Goal: Task Accomplishment & Management: Manage account settings

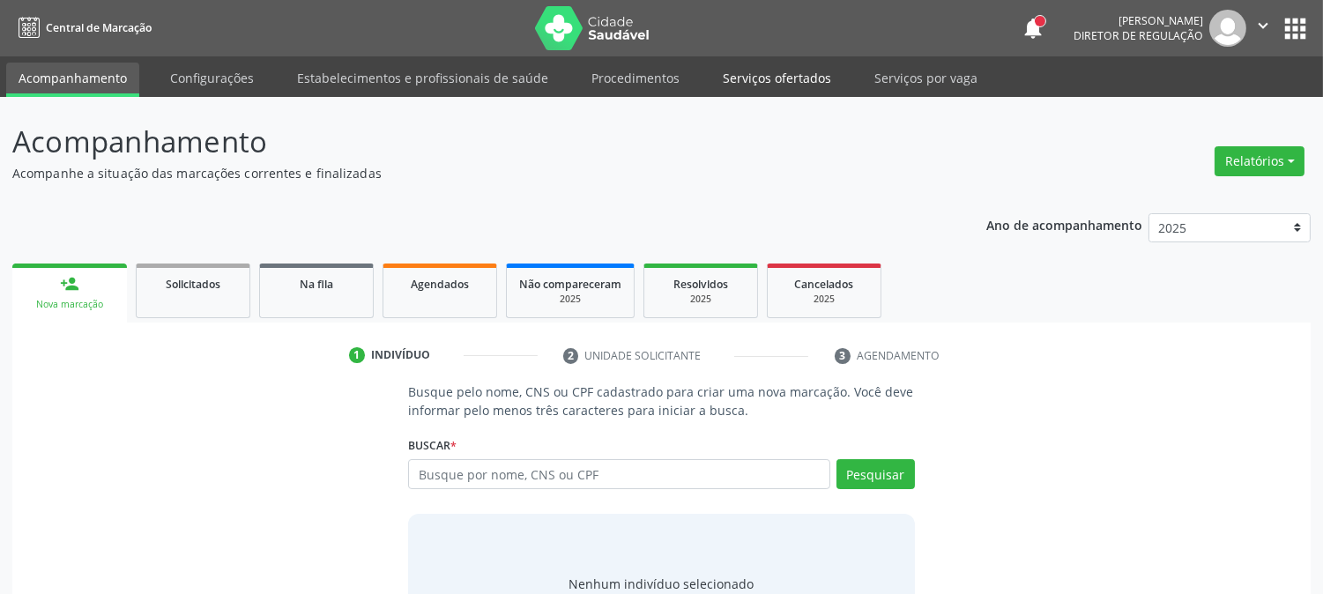
click at [758, 79] on link "Serviços ofertados" at bounding box center [776, 78] width 133 height 31
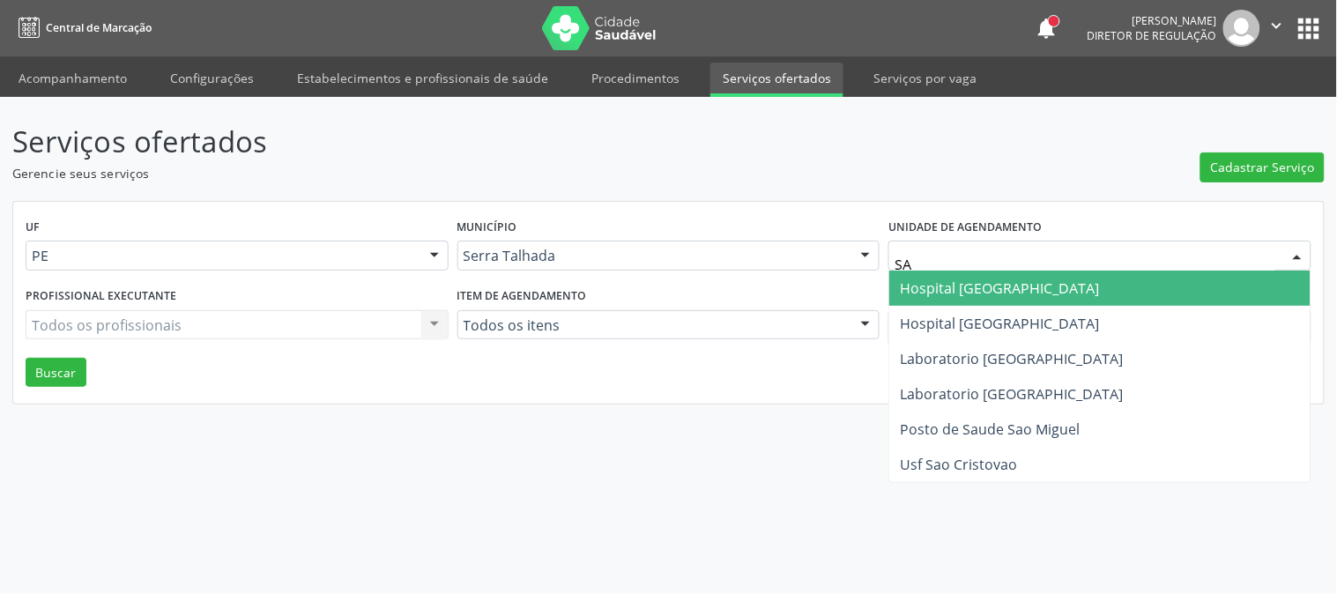
type input "S"
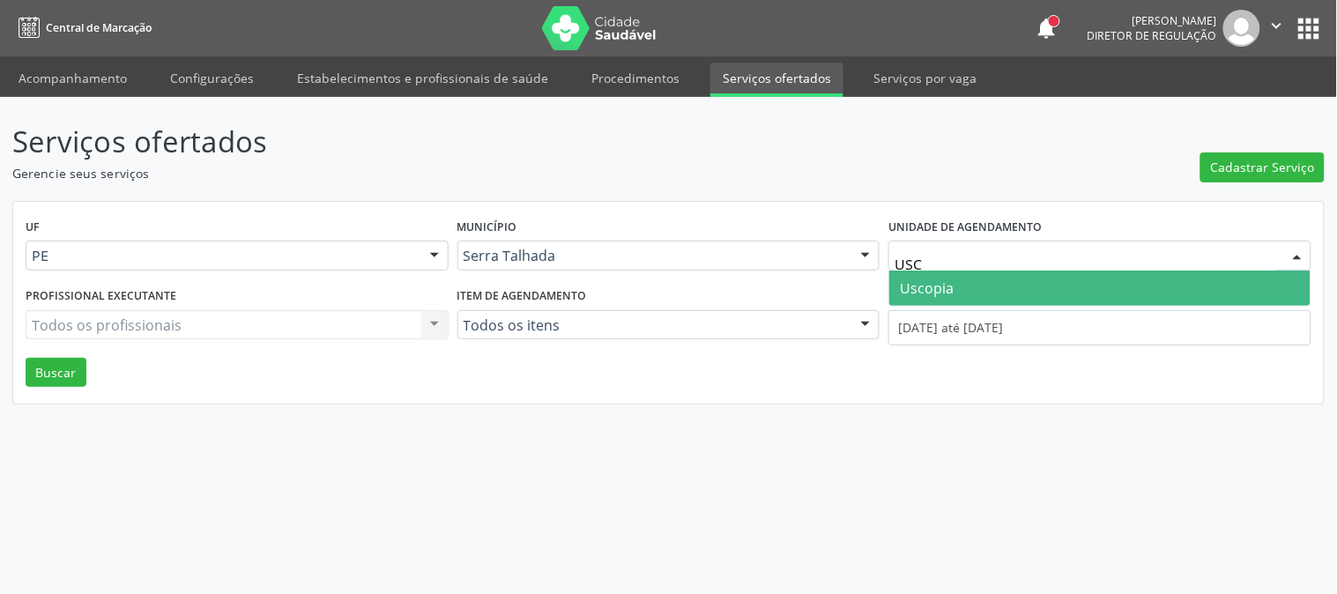
type input "USCO"
click at [1056, 286] on span "Uscopia" at bounding box center [1099, 288] width 421 height 35
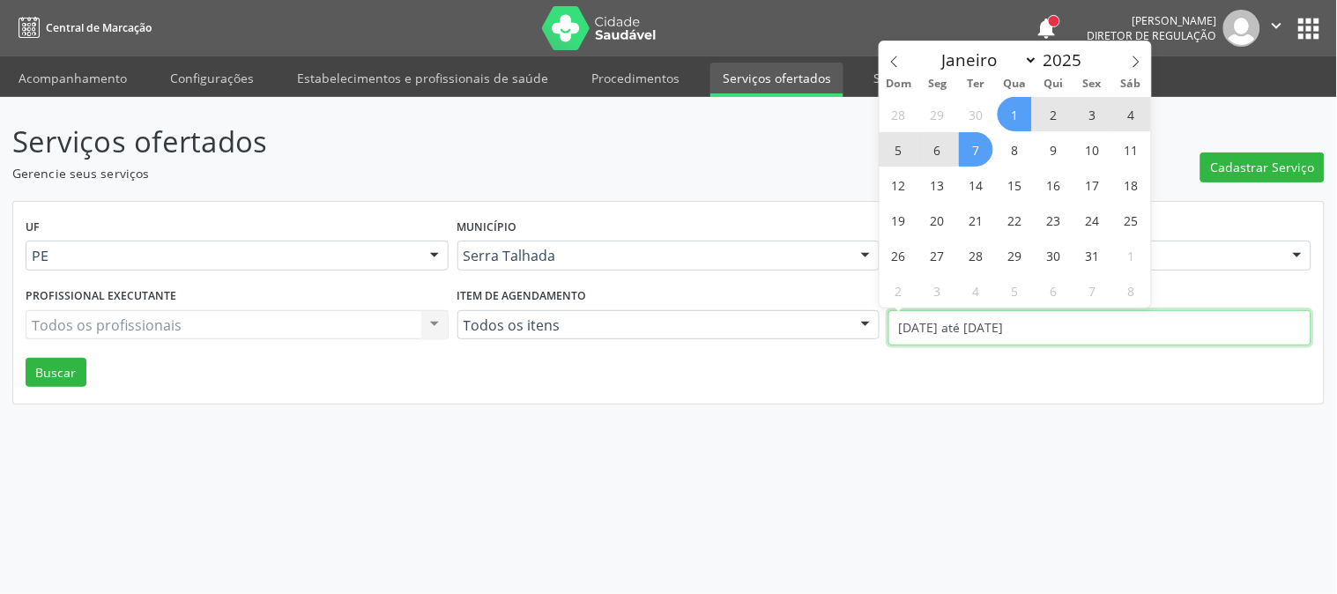
click at [1021, 317] on input "01/10/2025 até 07/10/2025" at bounding box center [1100, 327] width 423 height 35
click at [896, 49] on span at bounding box center [895, 56] width 30 height 30
select select "8"
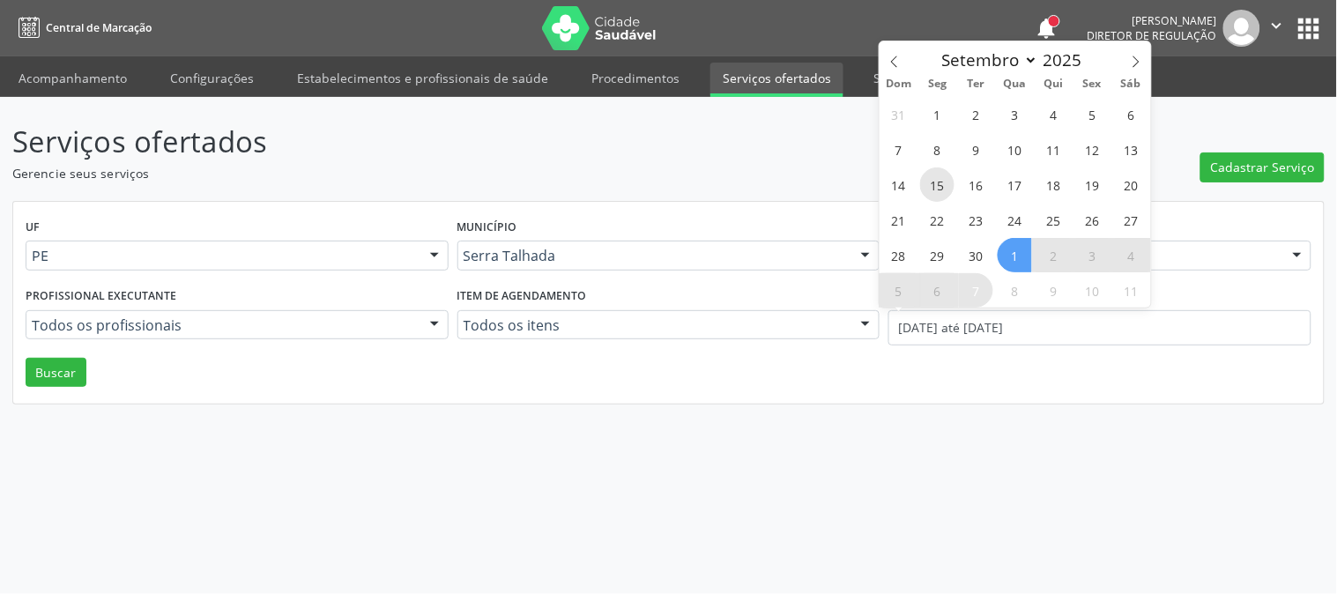
click at [939, 195] on span "15" at bounding box center [937, 184] width 34 height 34
type input "15/09/2025"
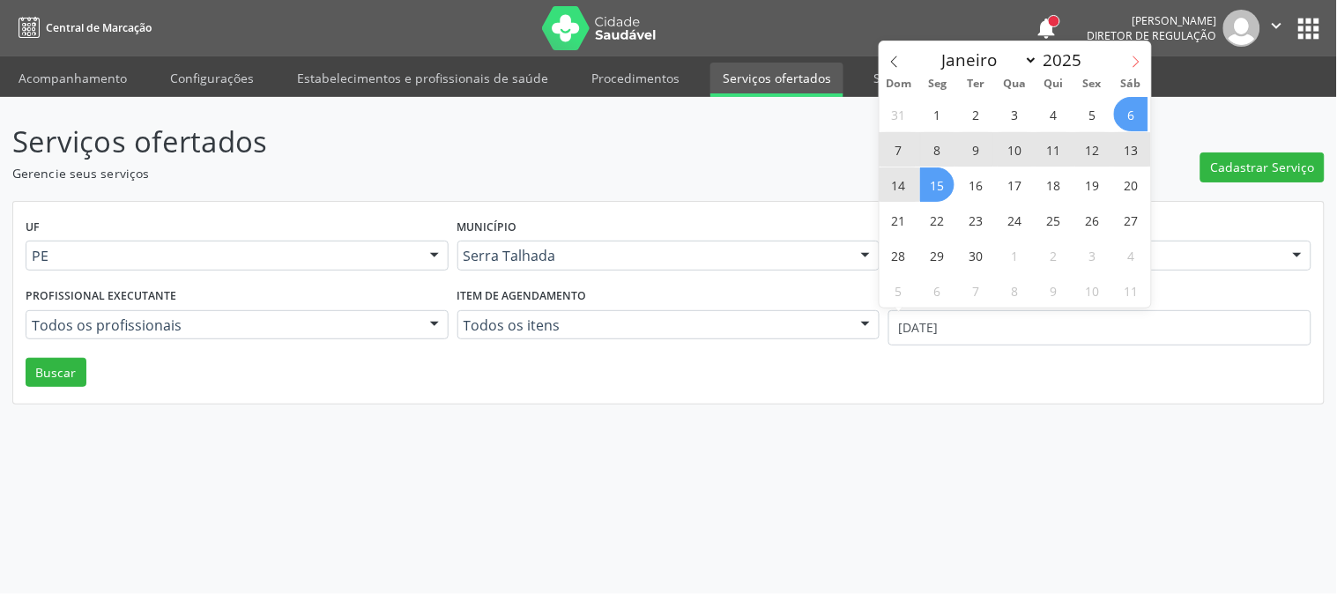
click at [1126, 66] on span at bounding box center [1136, 56] width 30 height 30
select select "9"
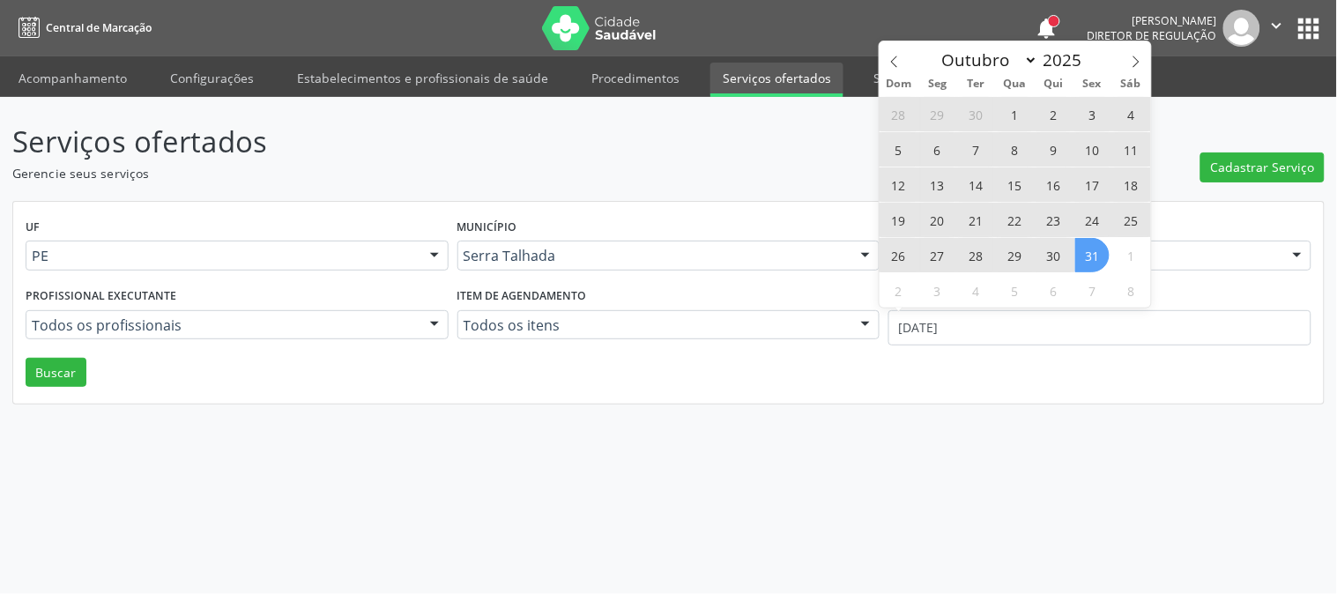
click at [1089, 256] on span "31" at bounding box center [1092, 255] width 34 height 34
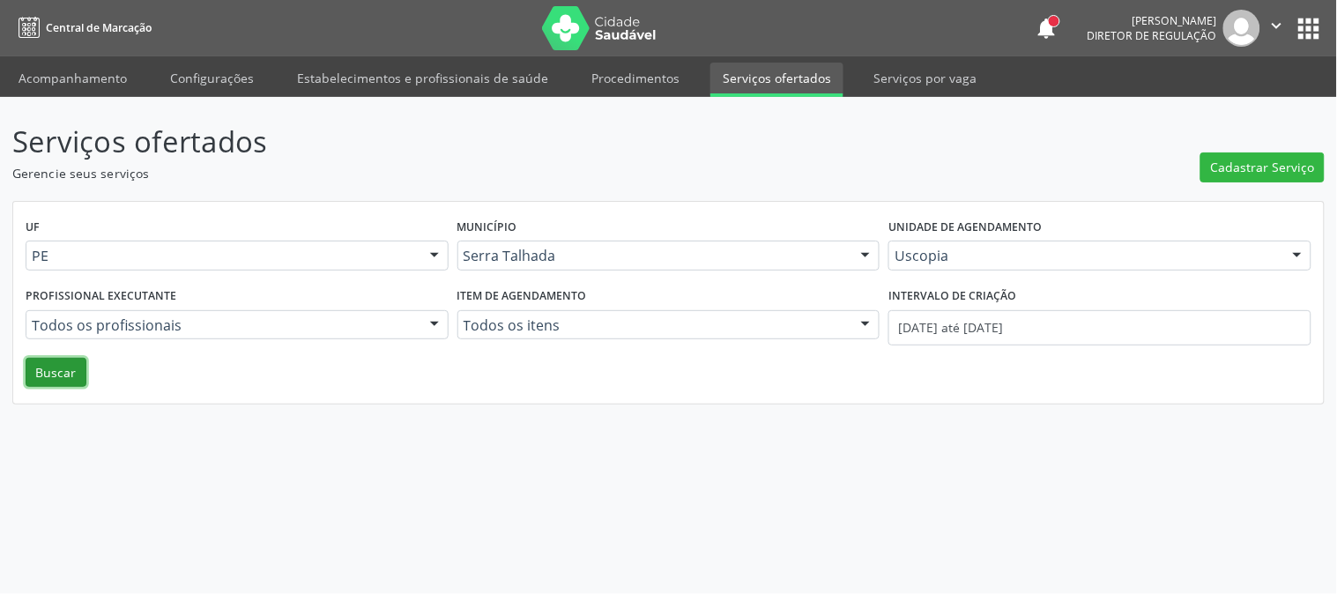
click at [72, 375] on button "Buscar" at bounding box center [56, 373] width 61 height 30
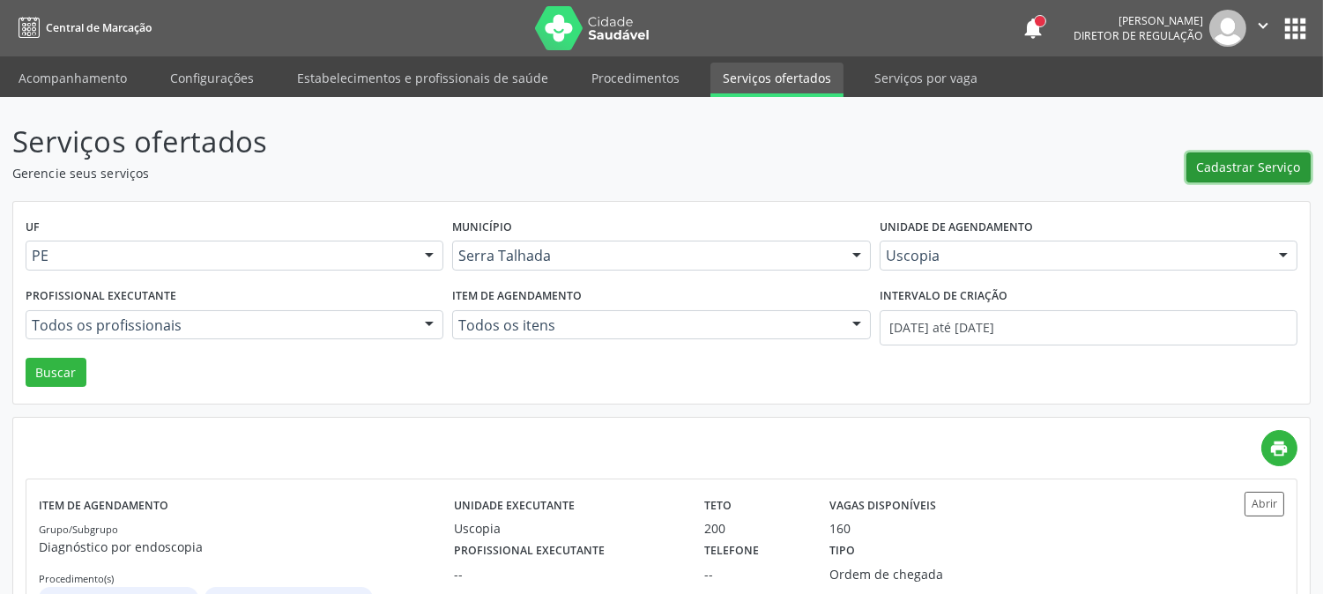
click at [1240, 169] on span "Cadastrar Serviço" at bounding box center [1249, 167] width 104 height 19
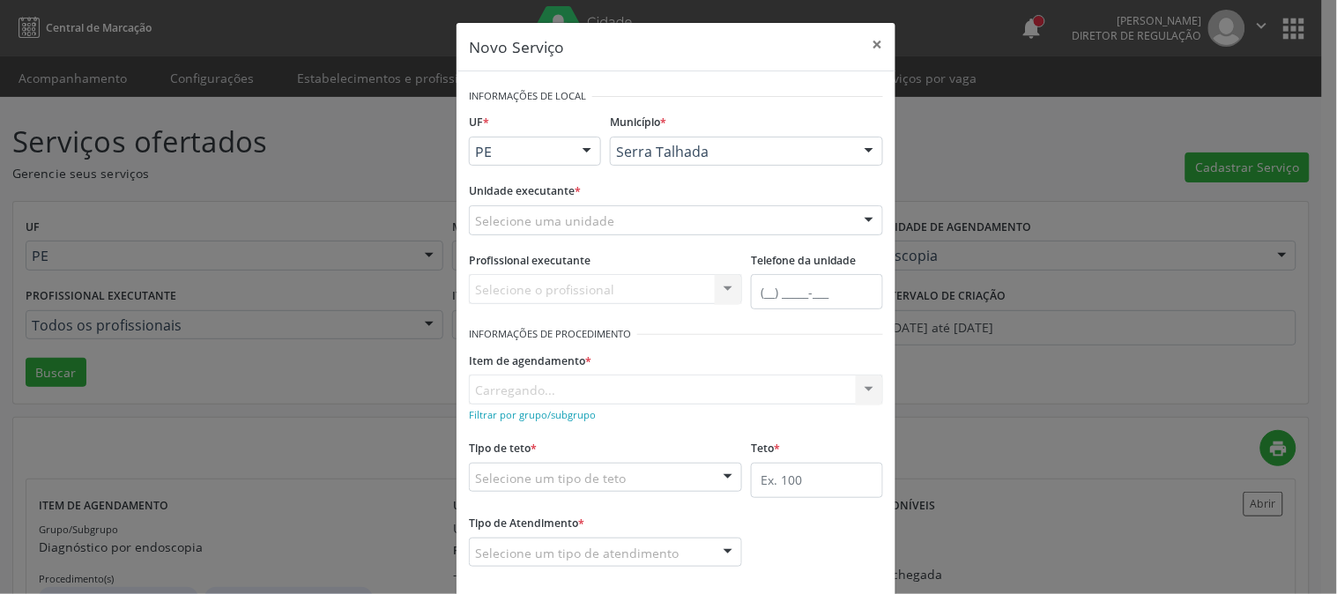
scroll to position [86, 0]
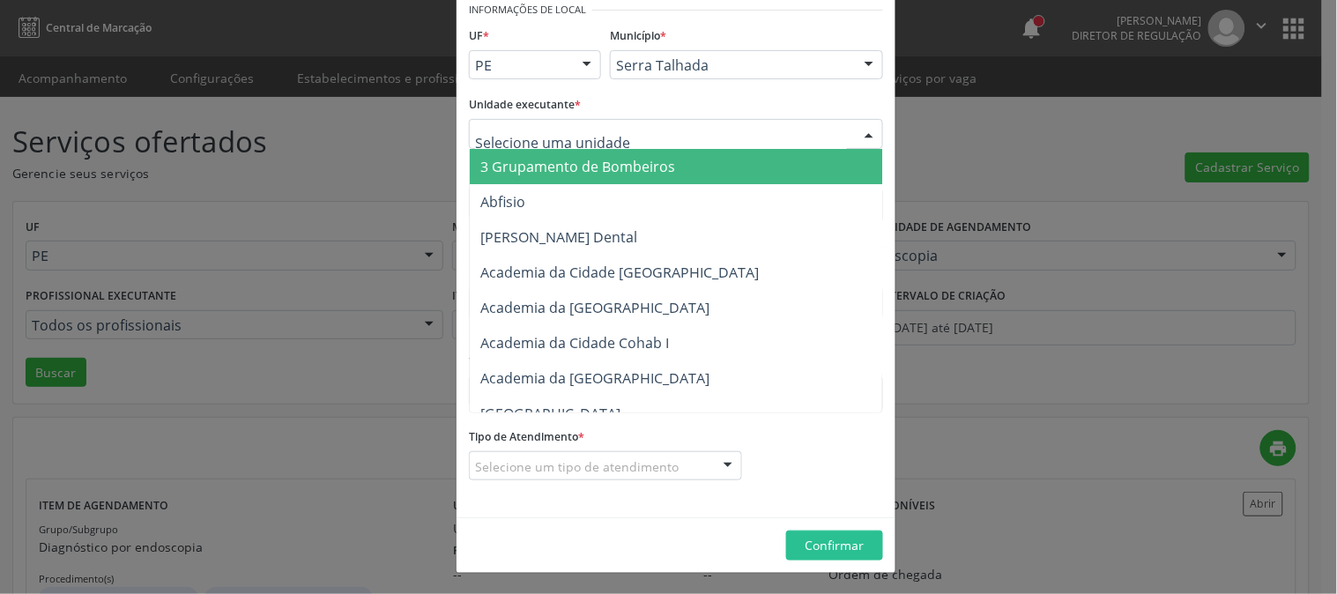
click at [800, 141] on div at bounding box center [676, 134] width 414 height 30
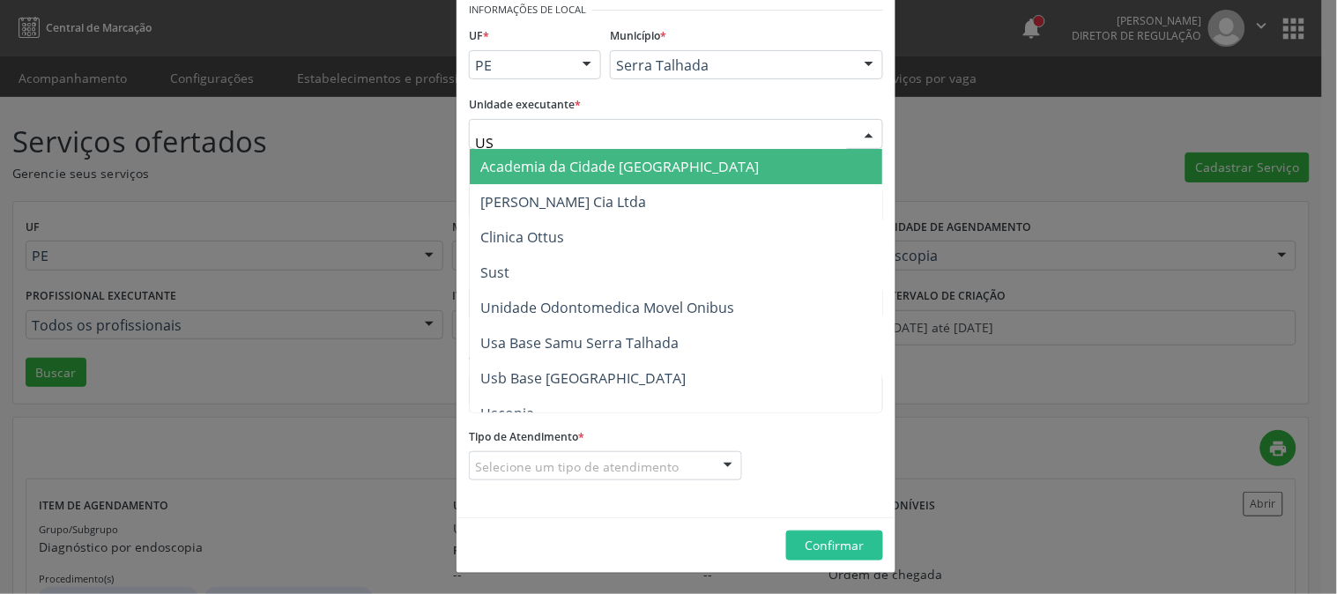
type input "USC"
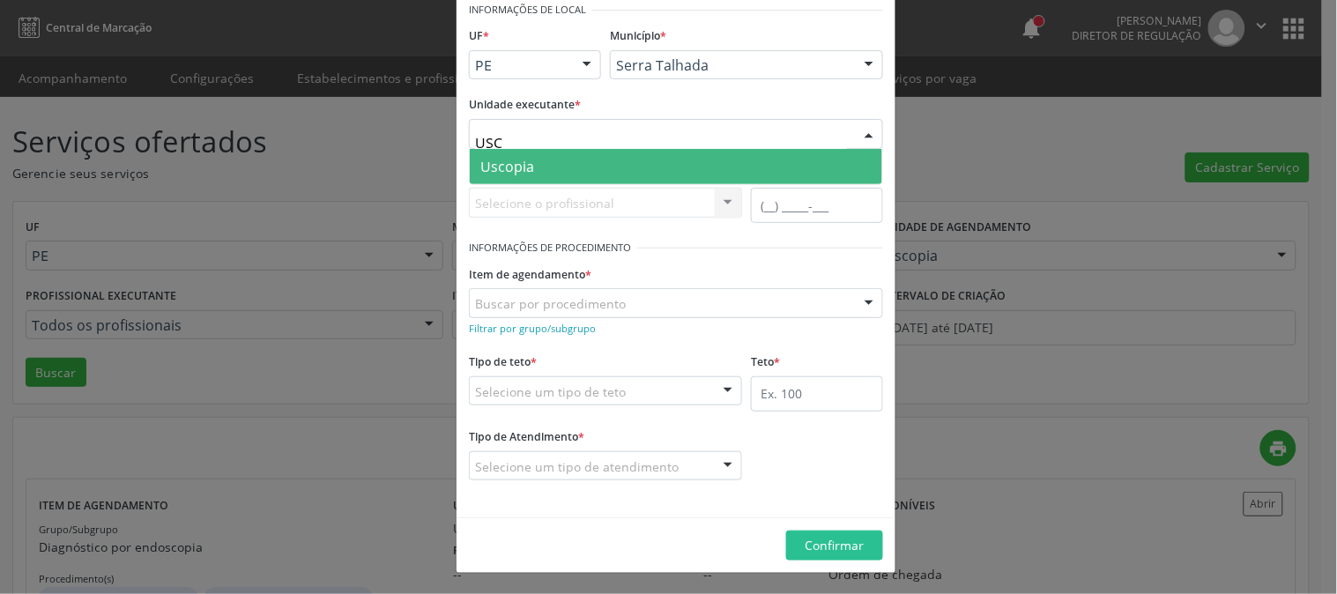
click at [785, 159] on span "Uscopia" at bounding box center [676, 166] width 413 height 35
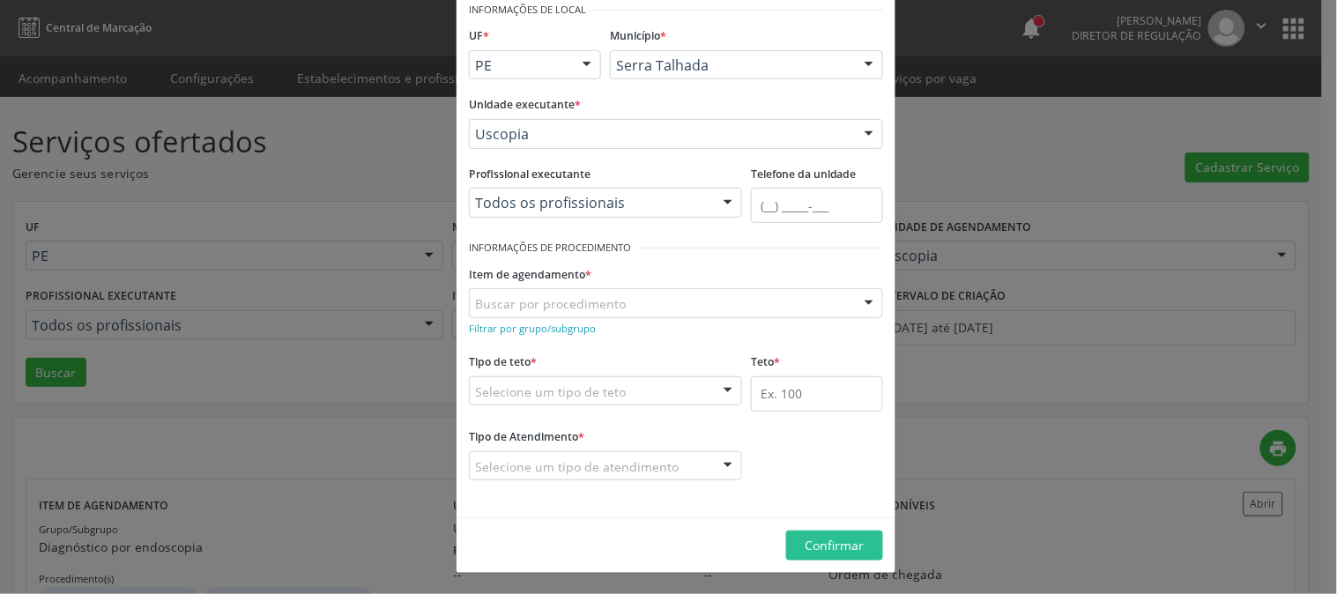
click at [701, 210] on div "Todos os profissionais" at bounding box center [605, 203] width 273 height 30
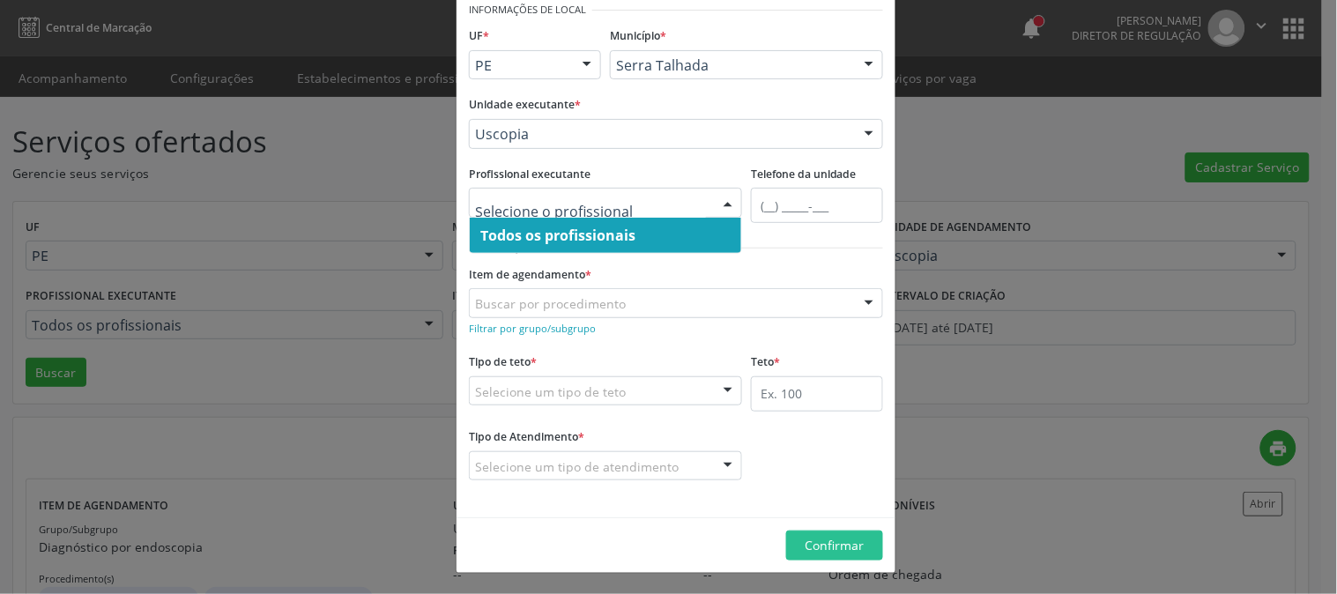
click at [758, 309] on div "Buscar por procedimento" at bounding box center [676, 303] width 414 height 30
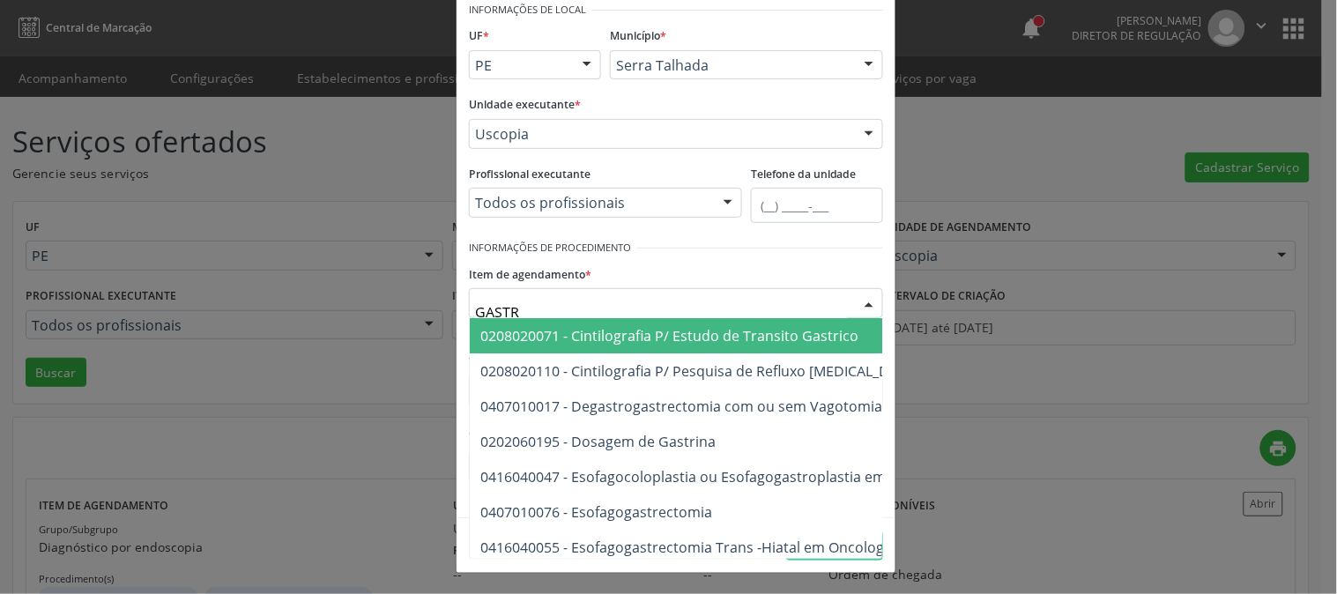
type input "GASTRO"
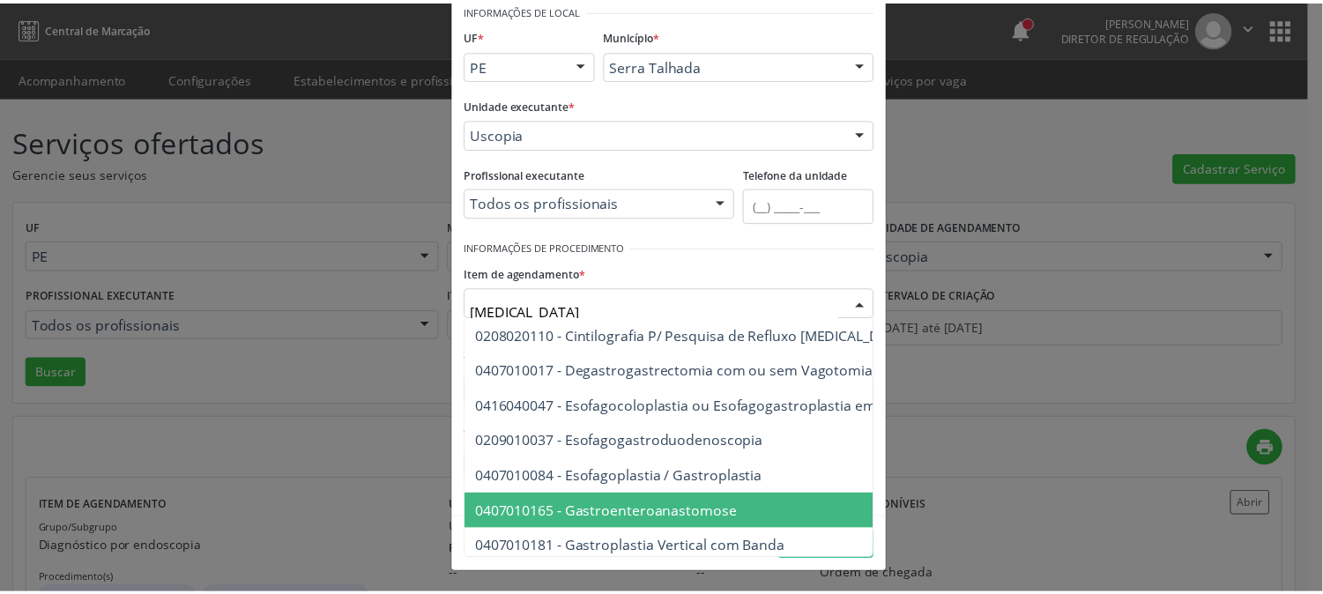
scroll to position [294, 0]
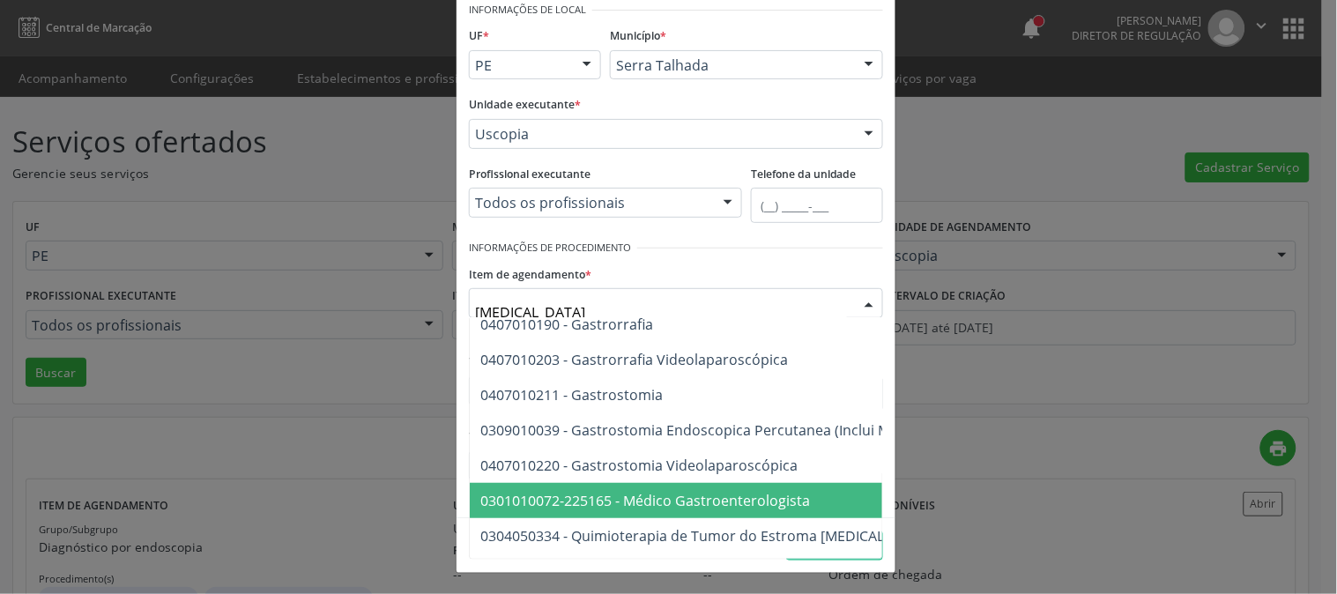
click at [773, 491] on span "0301010072-225165 - Médico Gastroenterologista" at bounding box center [645, 500] width 330 height 19
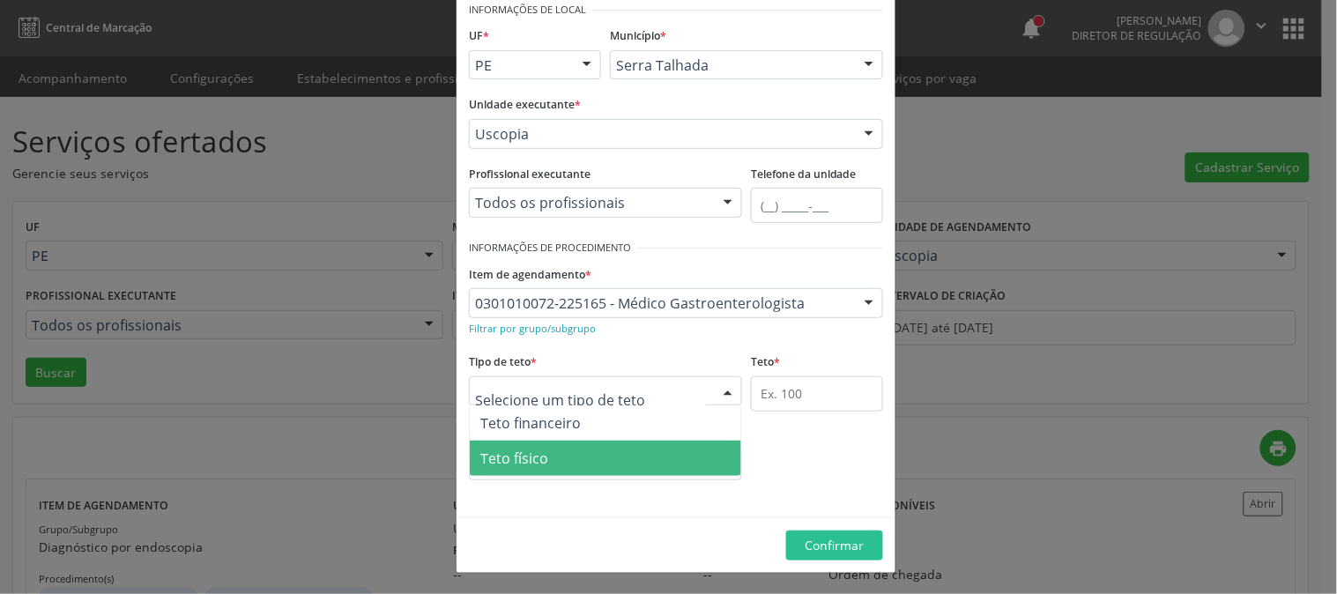
click at [608, 442] on span "Teto físico" at bounding box center [606, 458] width 272 height 35
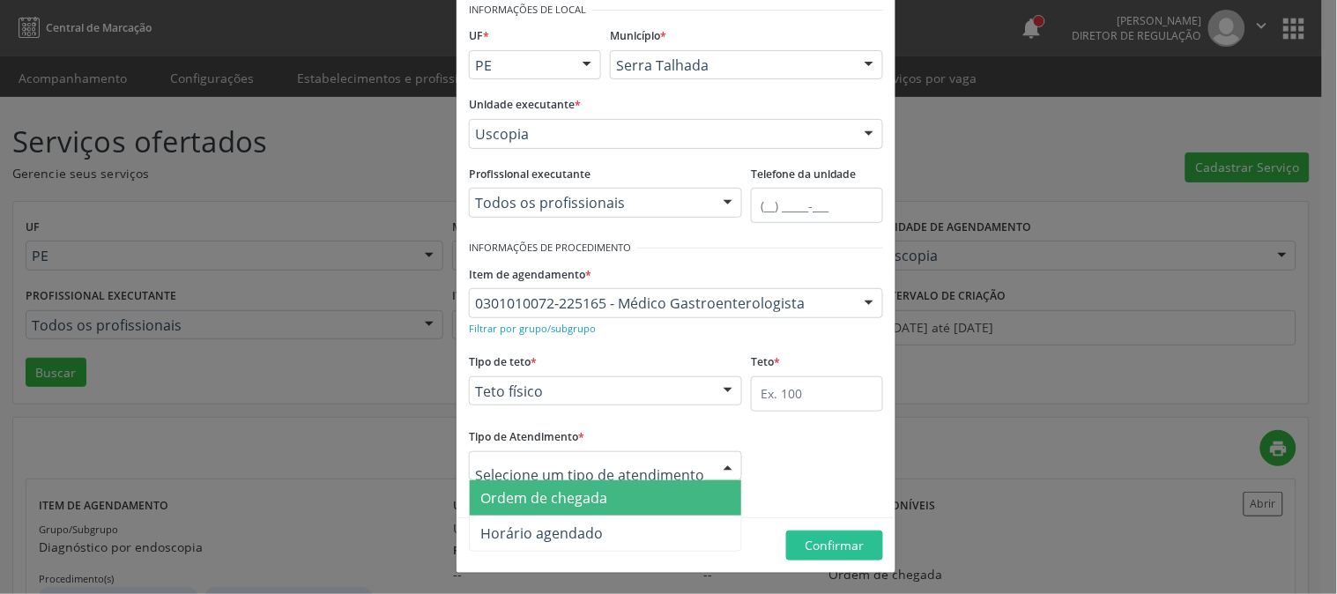
click at [621, 491] on span "Ordem de chegada" at bounding box center [606, 497] width 272 height 35
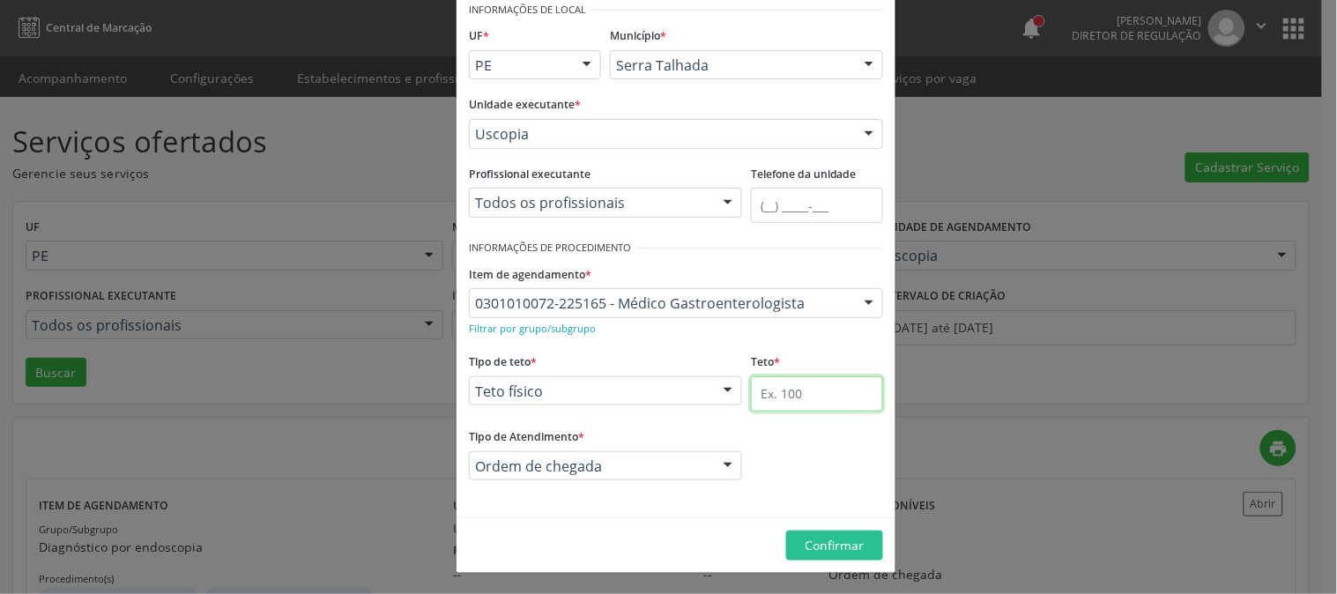
click at [788, 405] on input "text" at bounding box center [817, 393] width 132 height 35
type input "10"
click at [849, 324] on div "Filtrar por grupo/subgrupo" at bounding box center [676, 327] width 414 height 19
click at [830, 549] on span "Confirmar" at bounding box center [835, 545] width 59 height 17
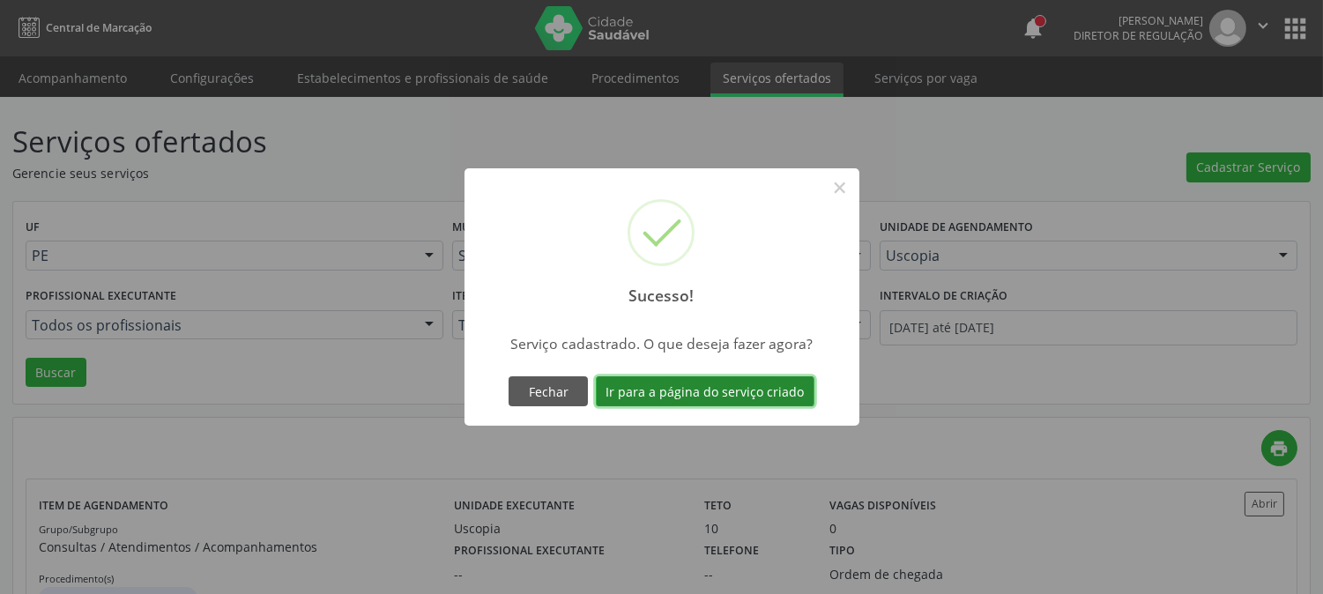
click at [703, 385] on button "Ir para a página do serviço criado" at bounding box center [705, 391] width 219 height 30
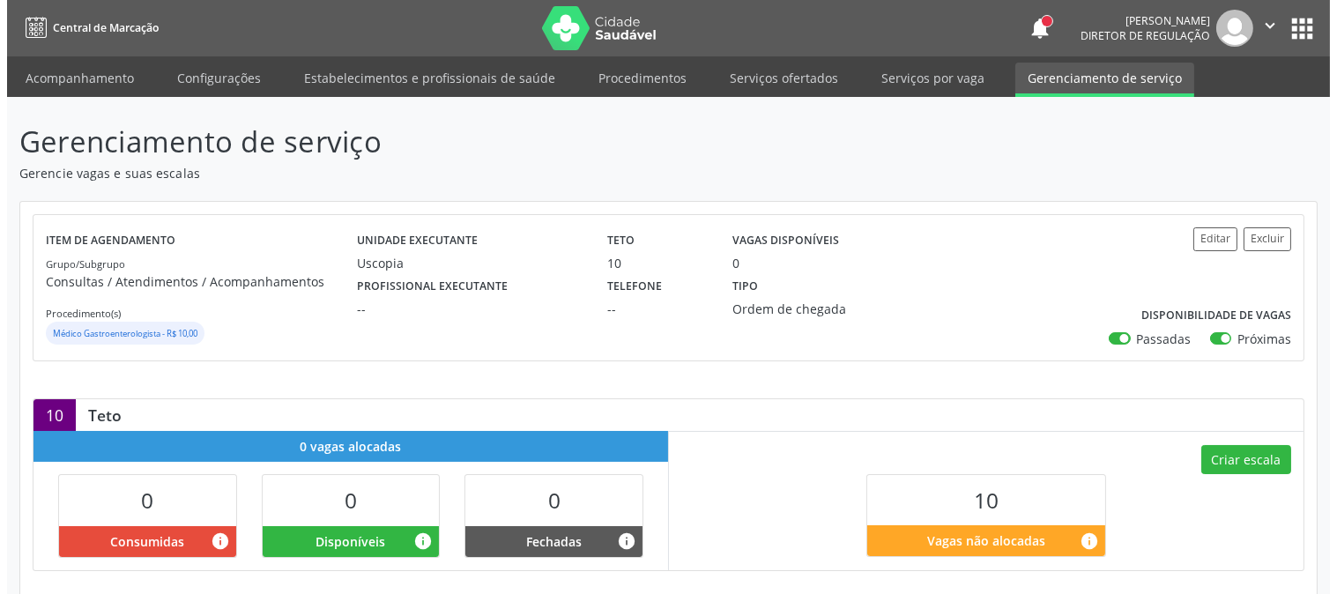
scroll to position [98, 0]
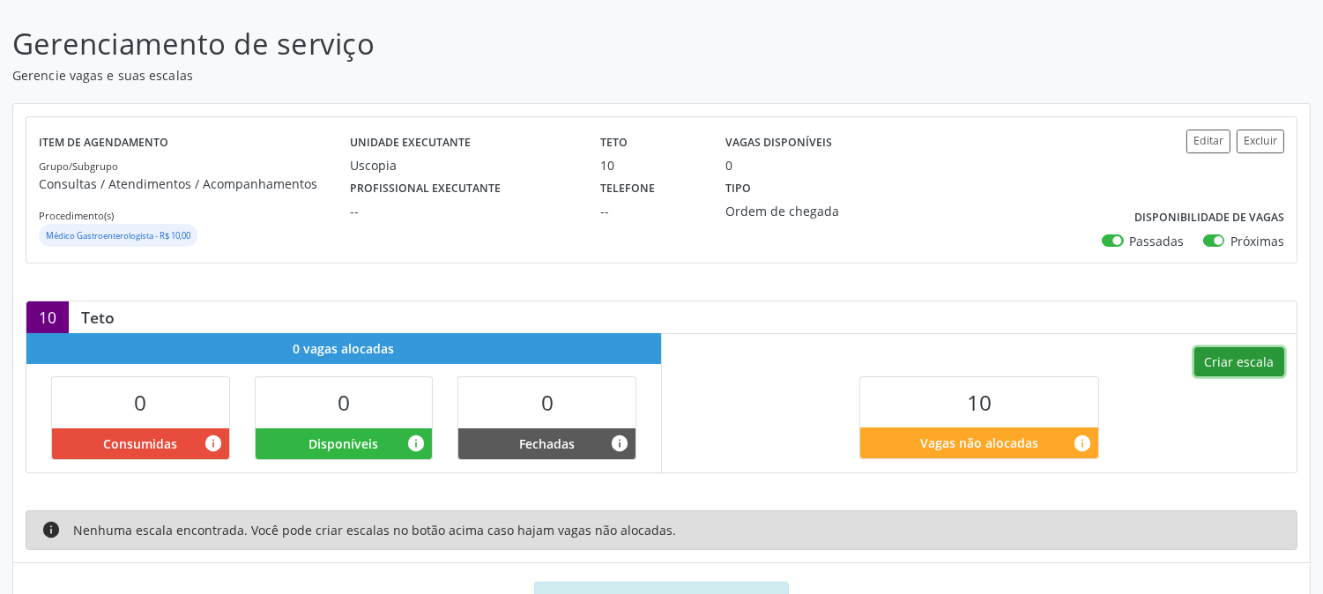
click at [1243, 360] on button "Criar escala" at bounding box center [1239, 362] width 90 height 30
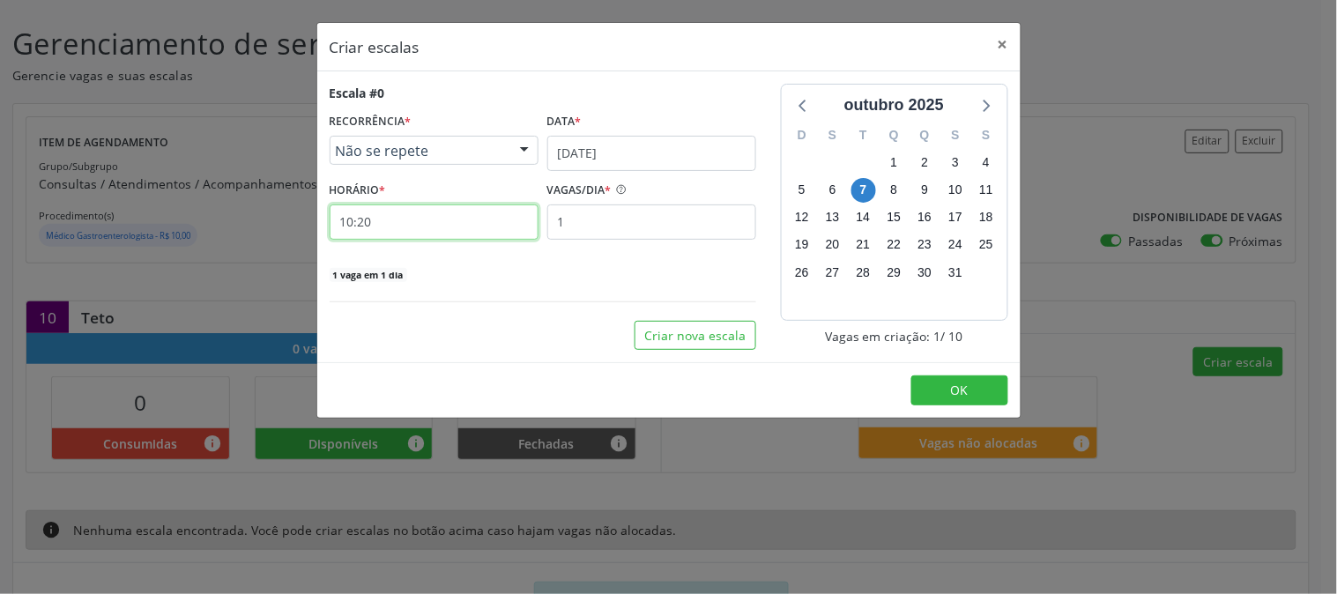
click at [434, 218] on input "10:20" at bounding box center [434, 222] width 209 height 35
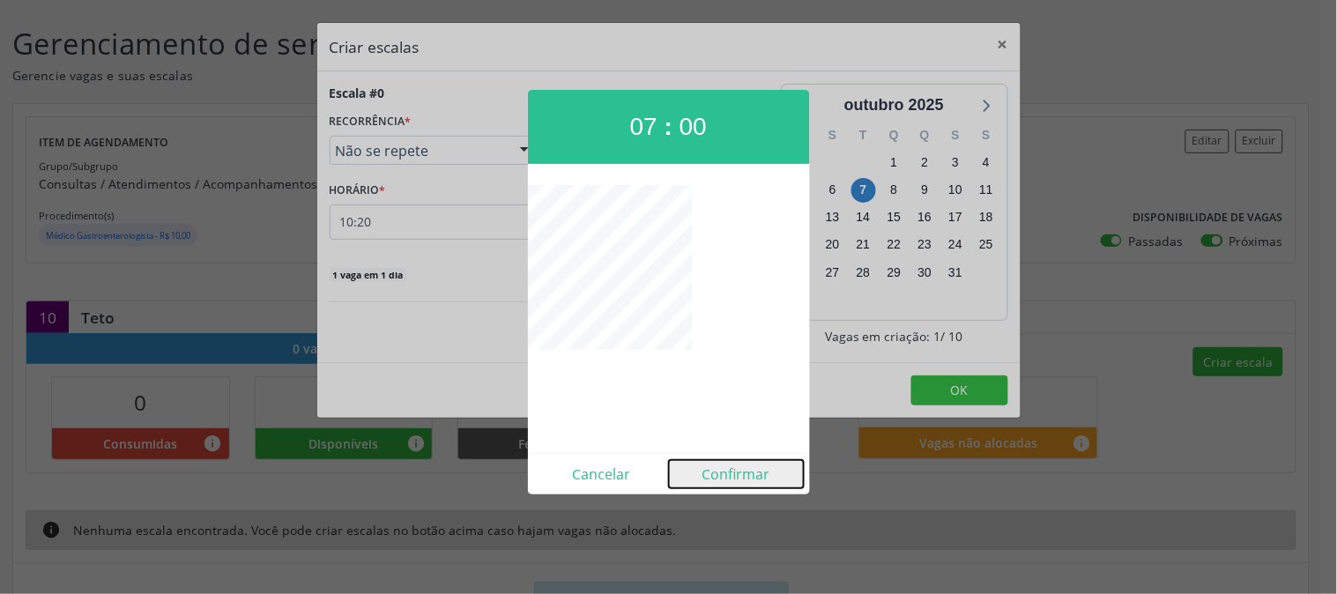
click at [699, 477] on button "Confirmar" at bounding box center [736, 474] width 135 height 28
type input "07:00"
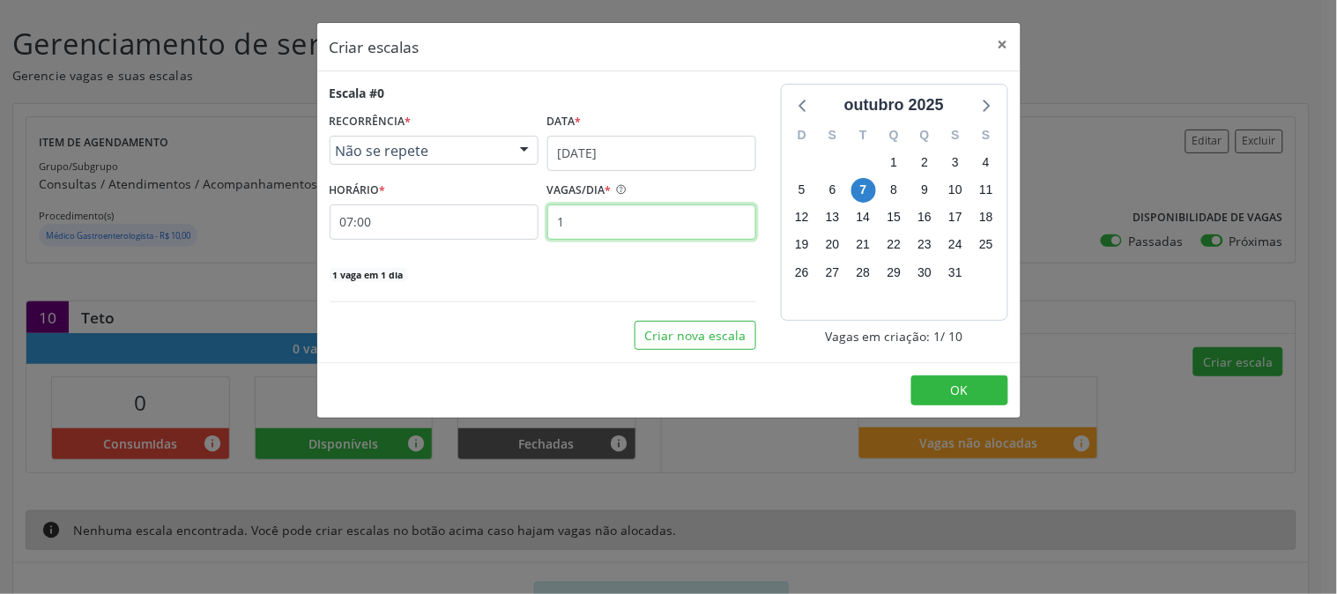
click at [692, 232] on input "1" at bounding box center [651, 222] width 209 height 35
type input "10"
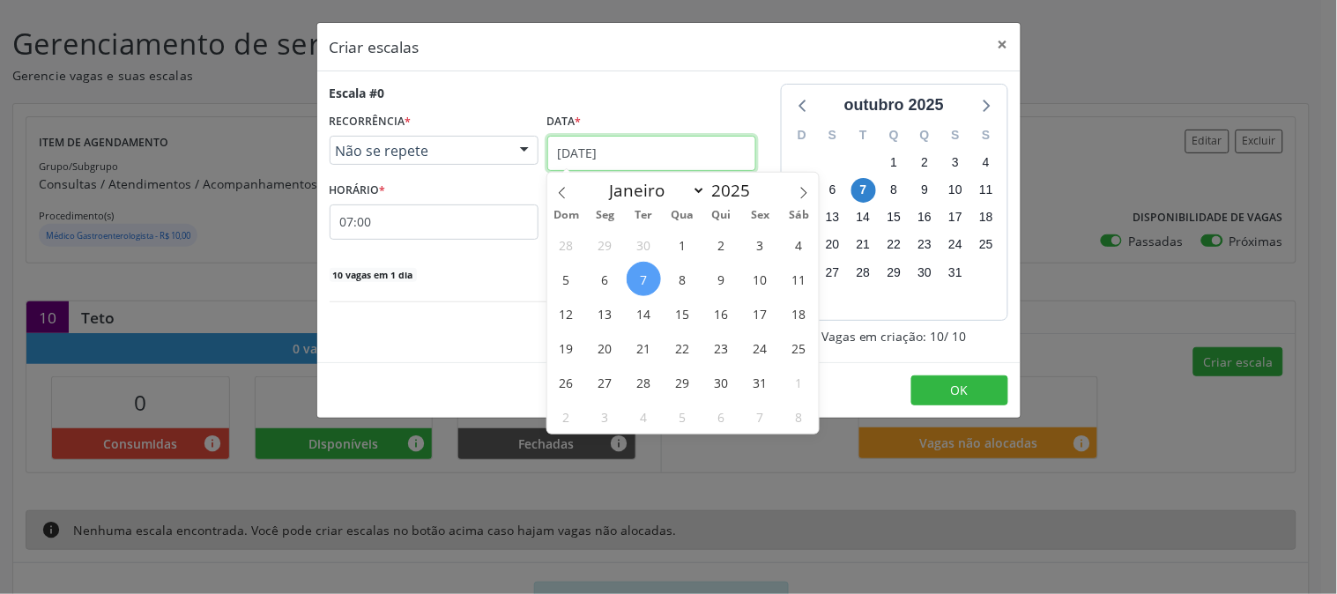
click at [655, 152] on input "[DATE]" at bounding box center [651, 153] width 209 height 35
click at [609, 310] on span "13" at bounding box center [605, 313] width 34 height 34
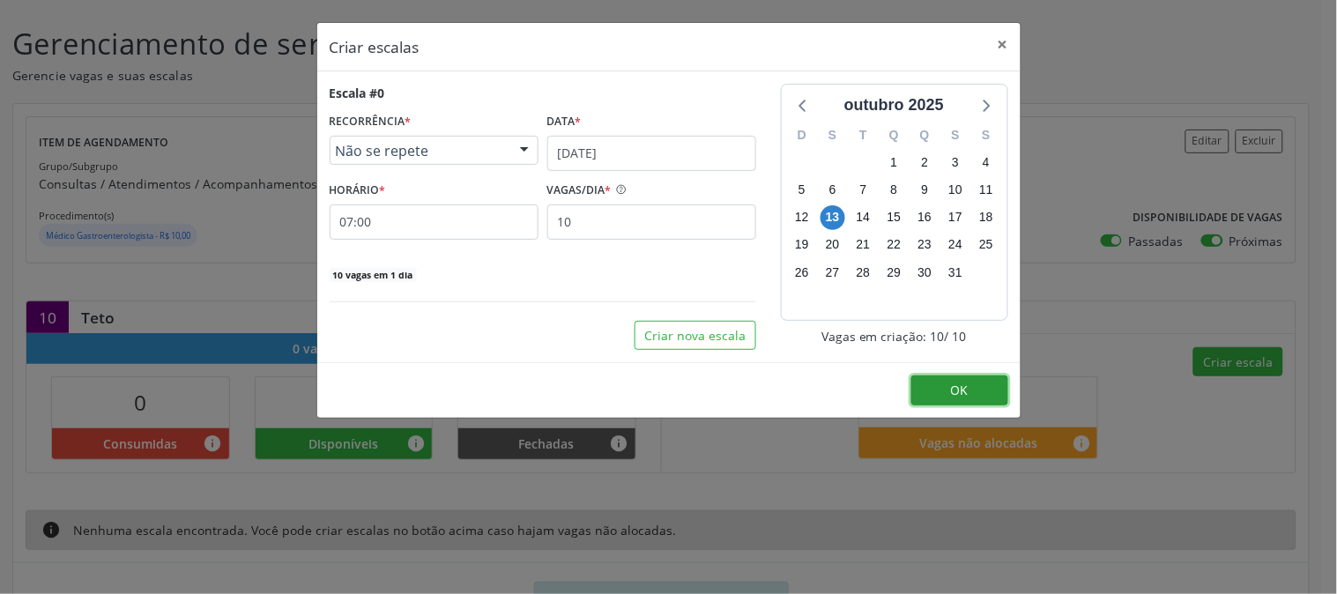
click at [940, 383] on button "OK" at bounding box center [959, 391] width 97 height 30
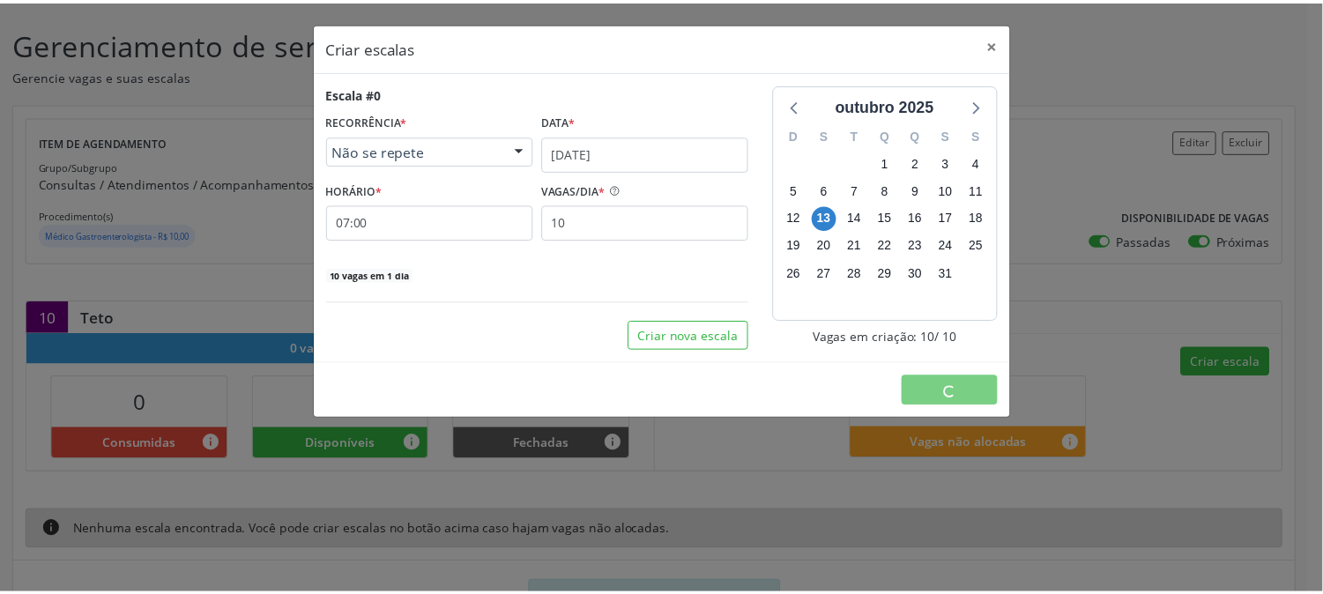
scroll to position [0, 0]
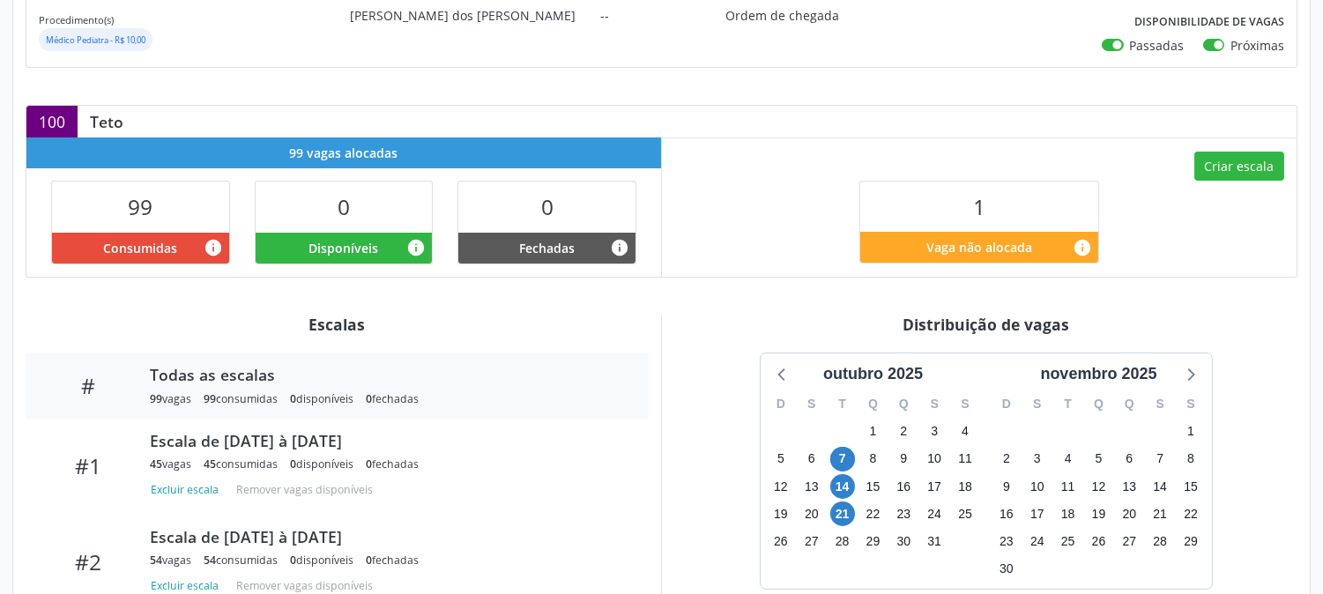
scroll to position [391, 0]
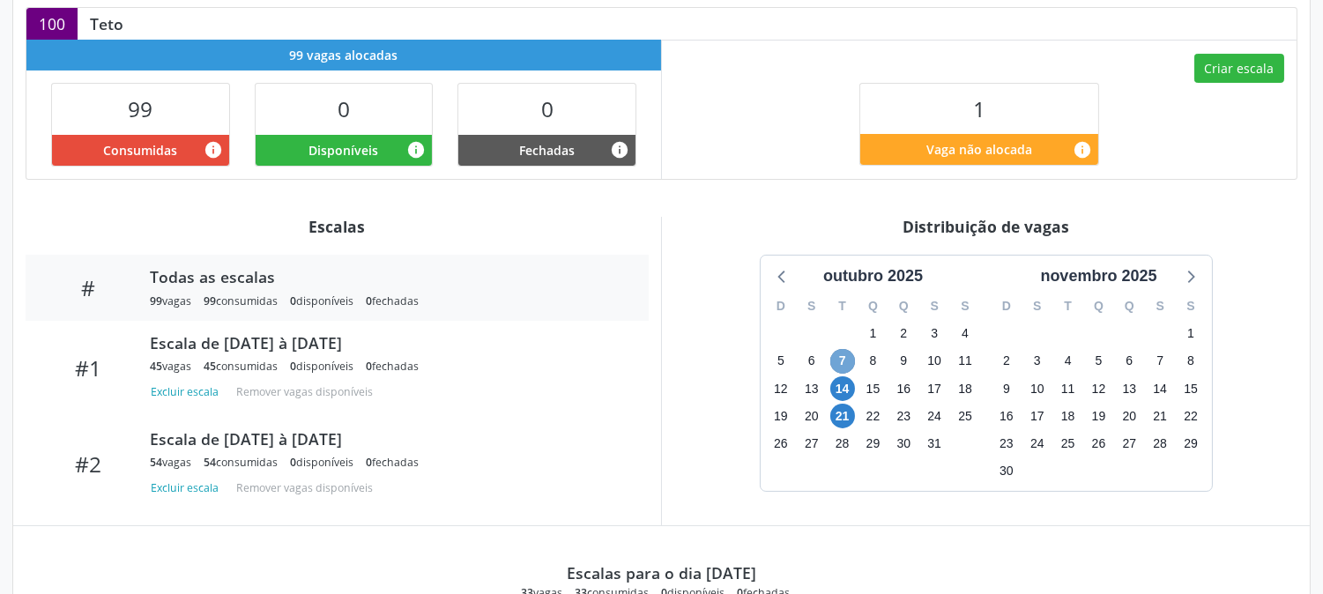
click at [835, 359] on span "7" at bounding box center [842, 361] width 25 height 25
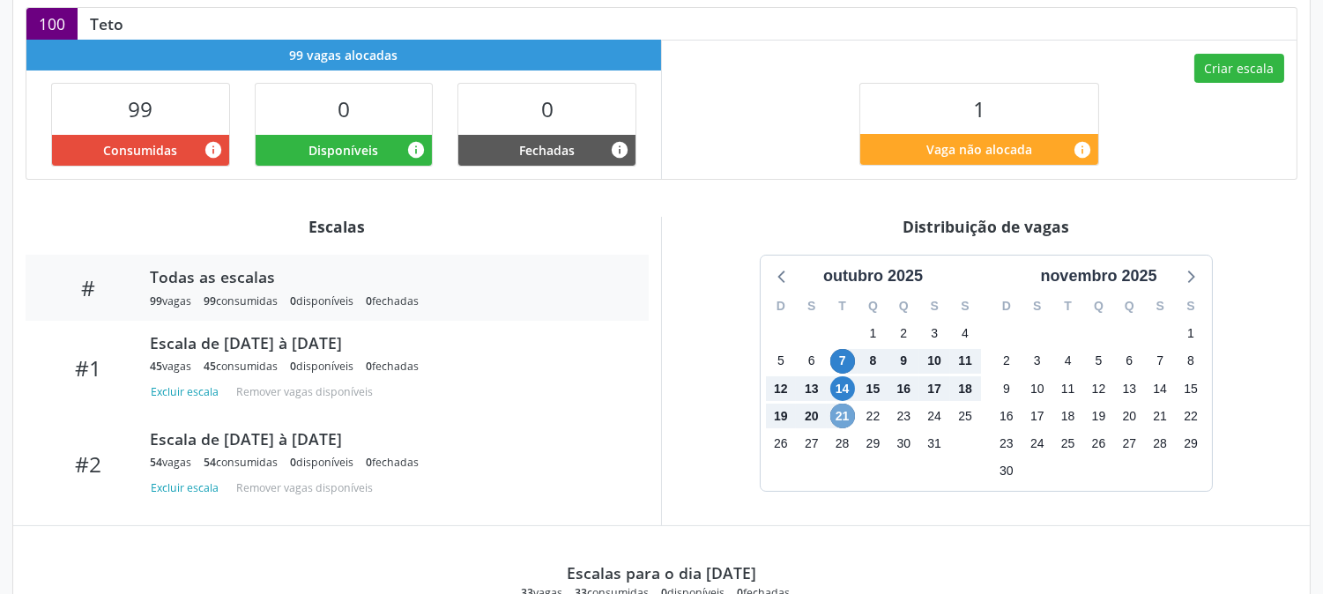
click at [834, 409] on span "21" at bounding box center [842, 416] width 25 height 25
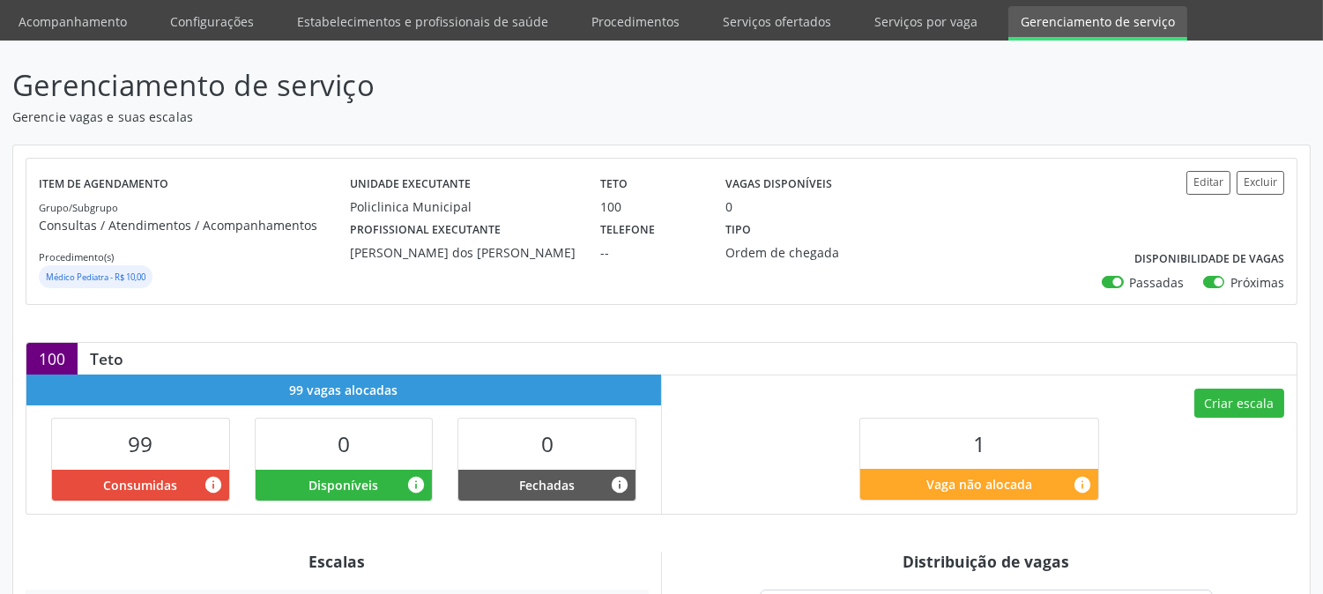
scroll to position [0, 0]
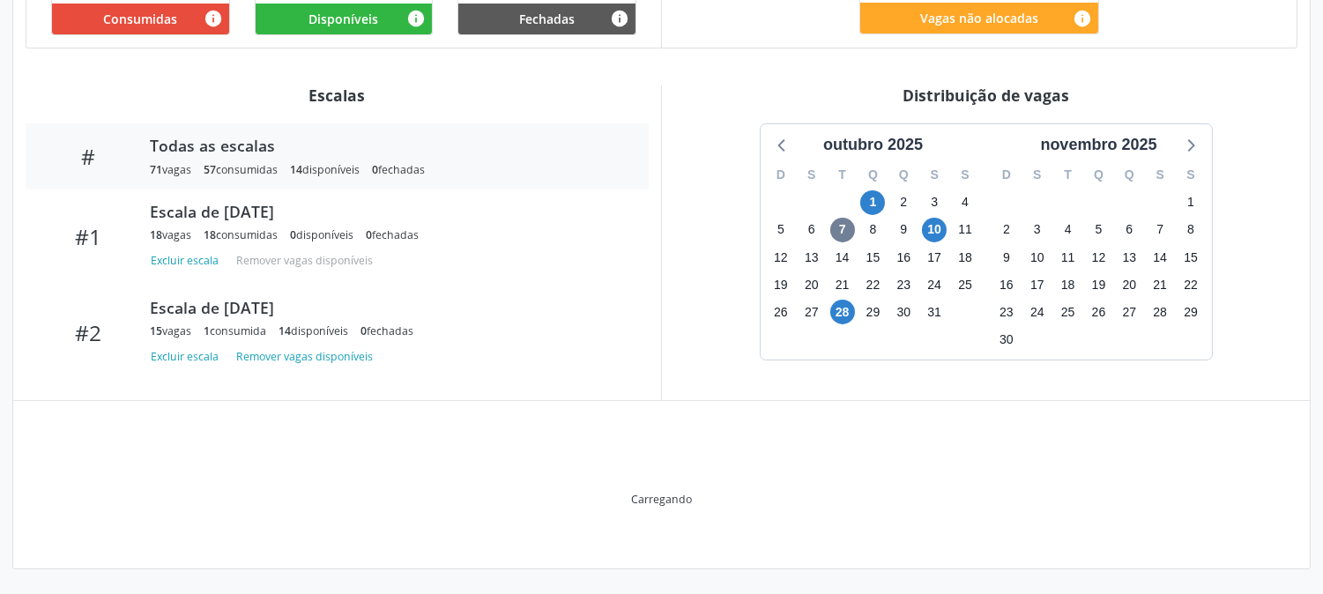
scroll to position [432, 0]
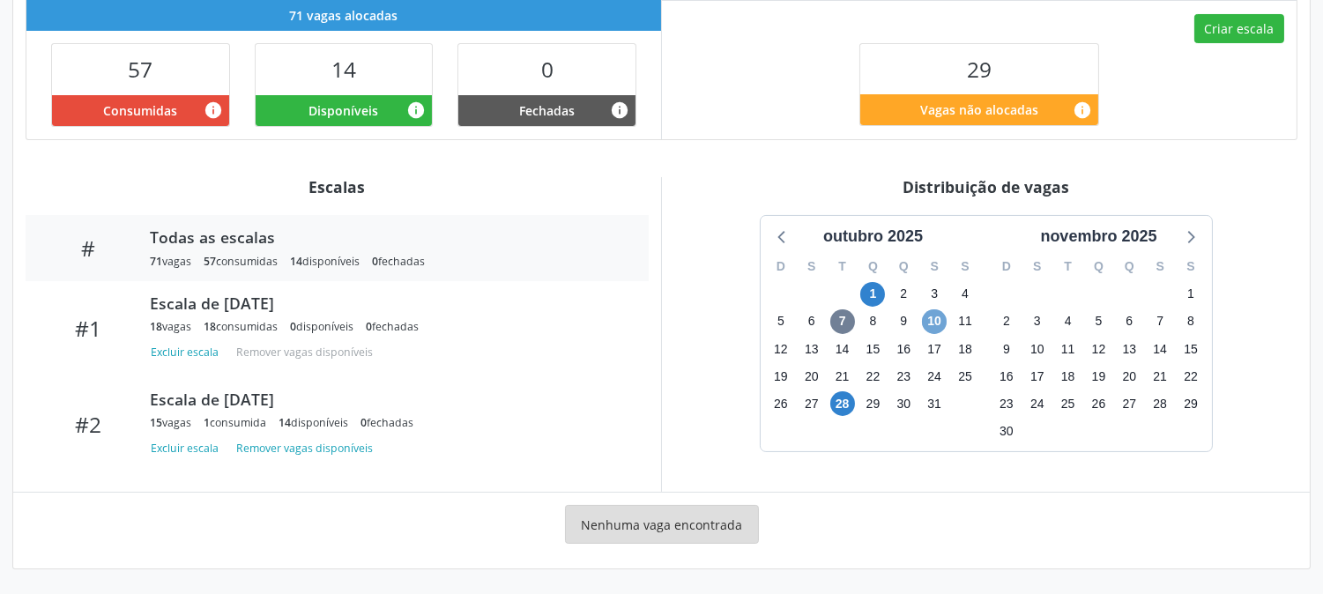
click at [938, 323] on span "10" at bounding box center [934, 321] width 25 height 25
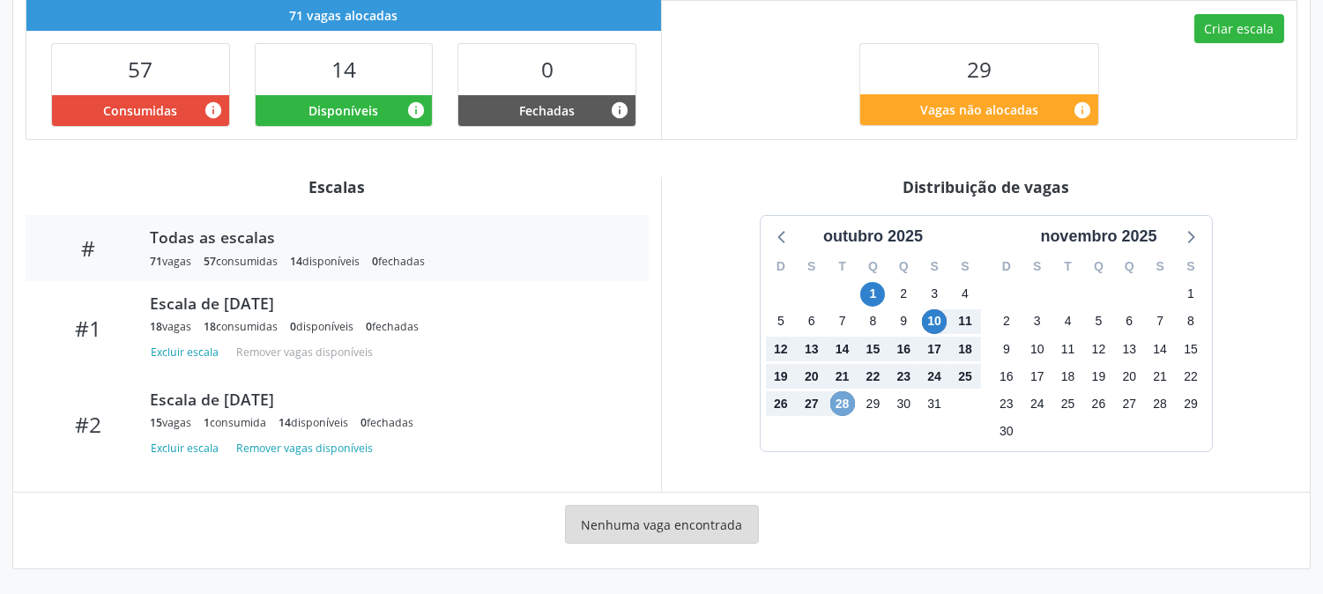
click at [852, 404] on span "28" at bounding box center [842, 403] width 25 height 25
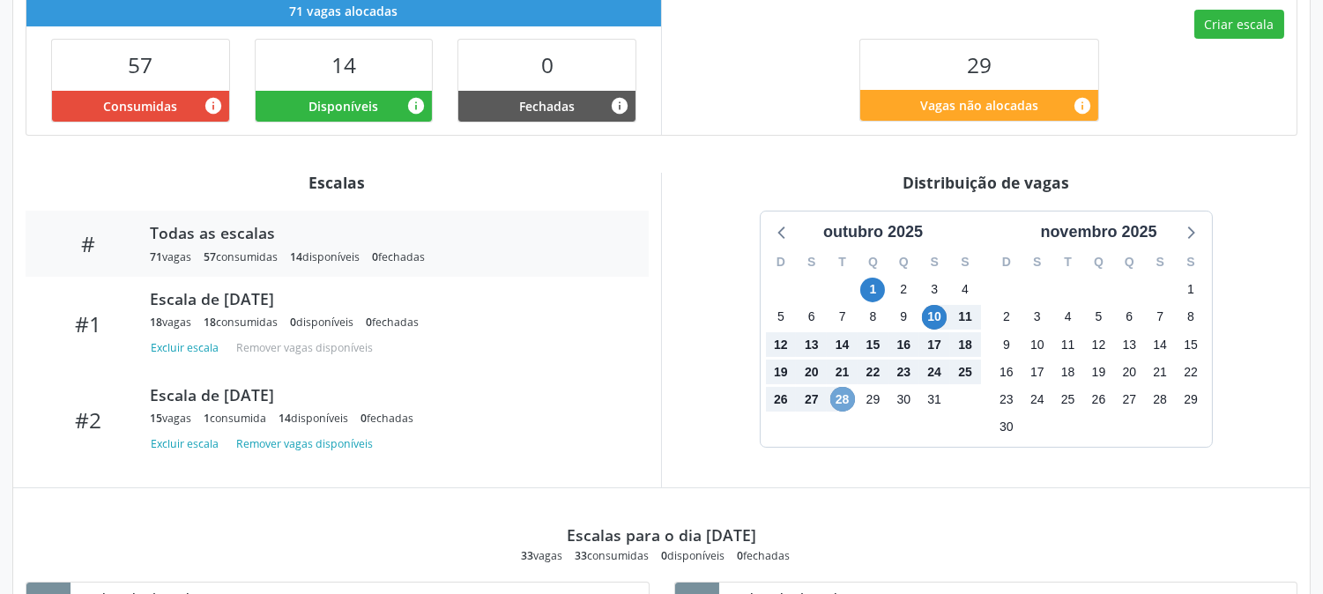
scroll to position [533, 0]
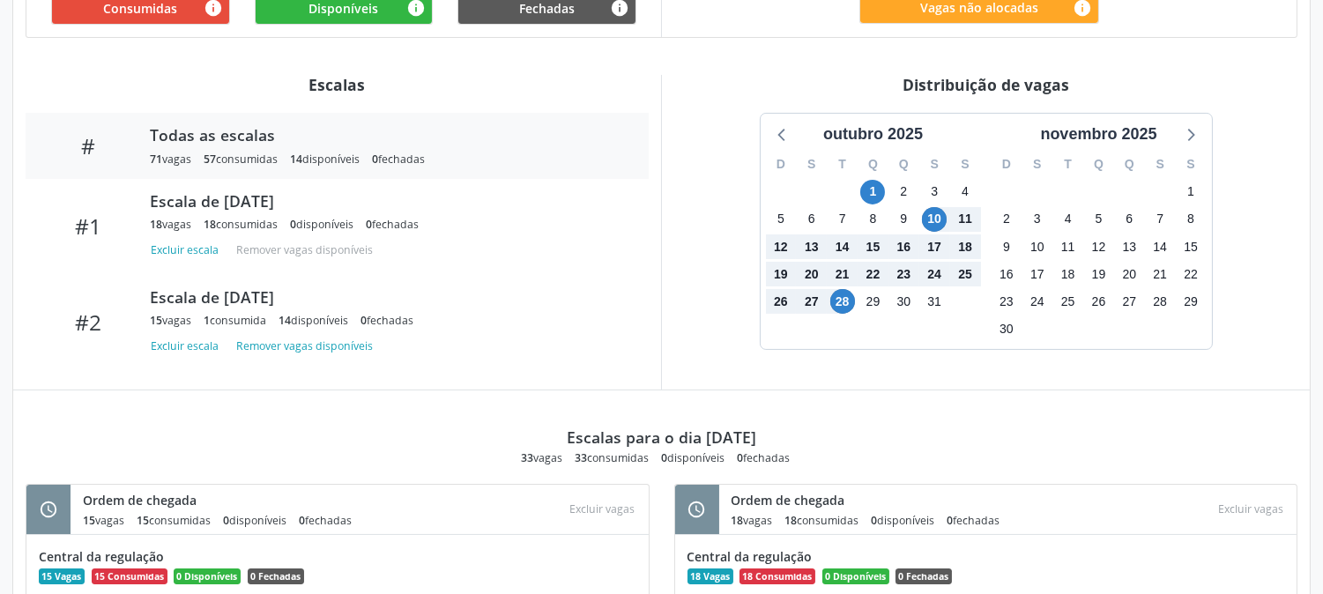
click at [715, 301] on div "outubro 2025 D S T Q Q S S 28 29 30 1 2 3 4 5 6 7 8 9 10 11 12 13 14 15 16 17 1…" at bounding box center [985, 231] width 623 height 237
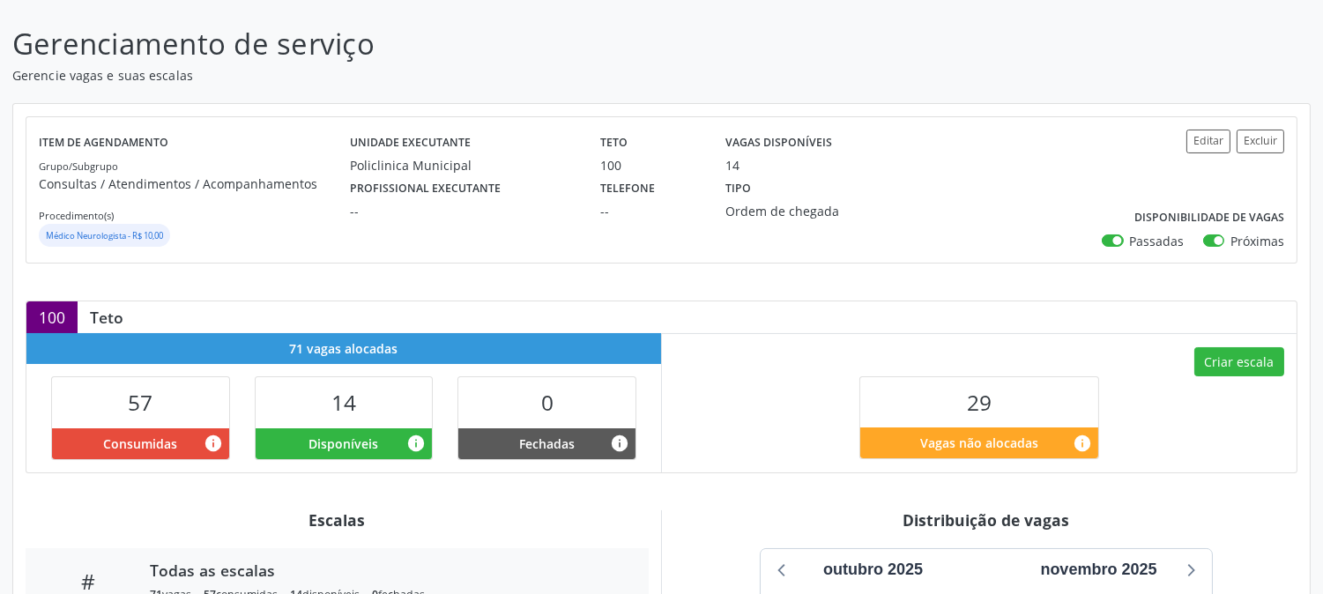
scroll to position [0, 0]
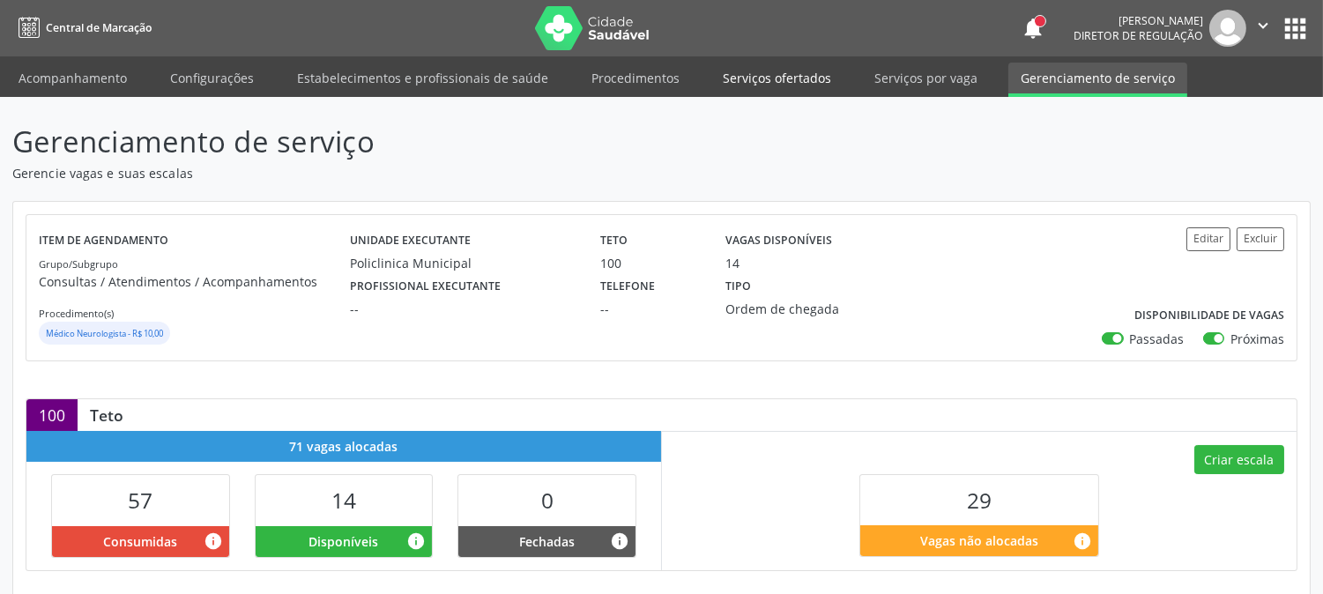
click at [734, 79] on link "Serviços ofertados" at bounding box center [776, 78] width 133 height 31
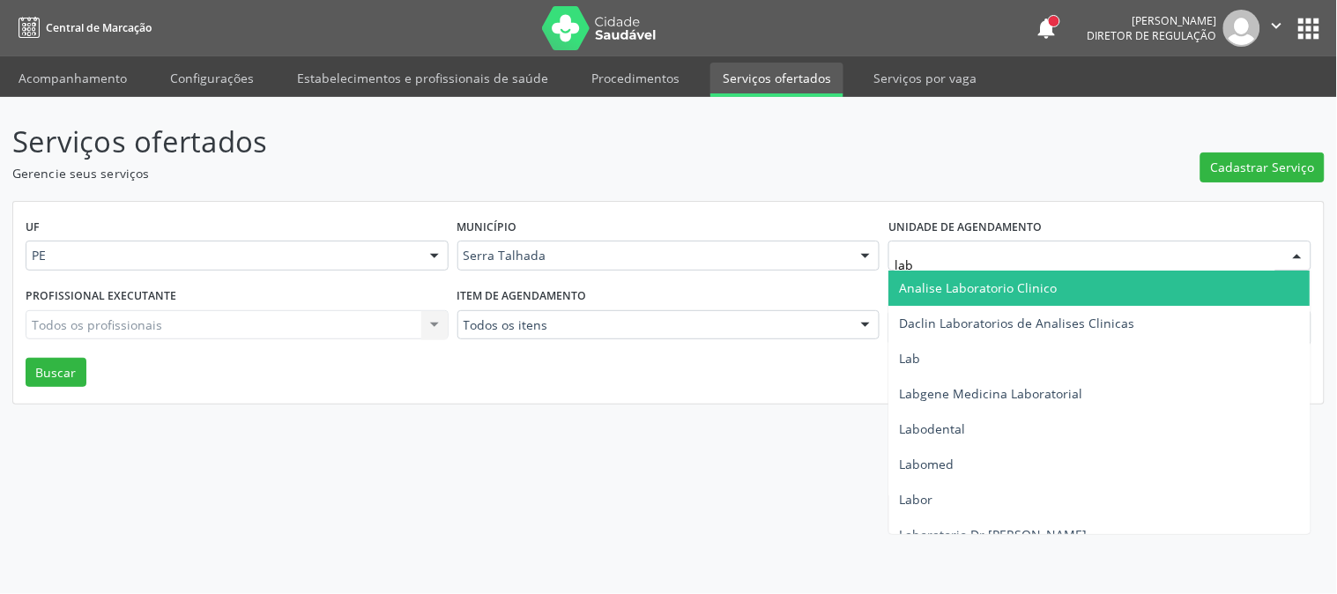
type input "labg"
click at [986, 294] on span "Labgene Medicina Laboratorial" at bounding box center [991, 287] width 183 height 17
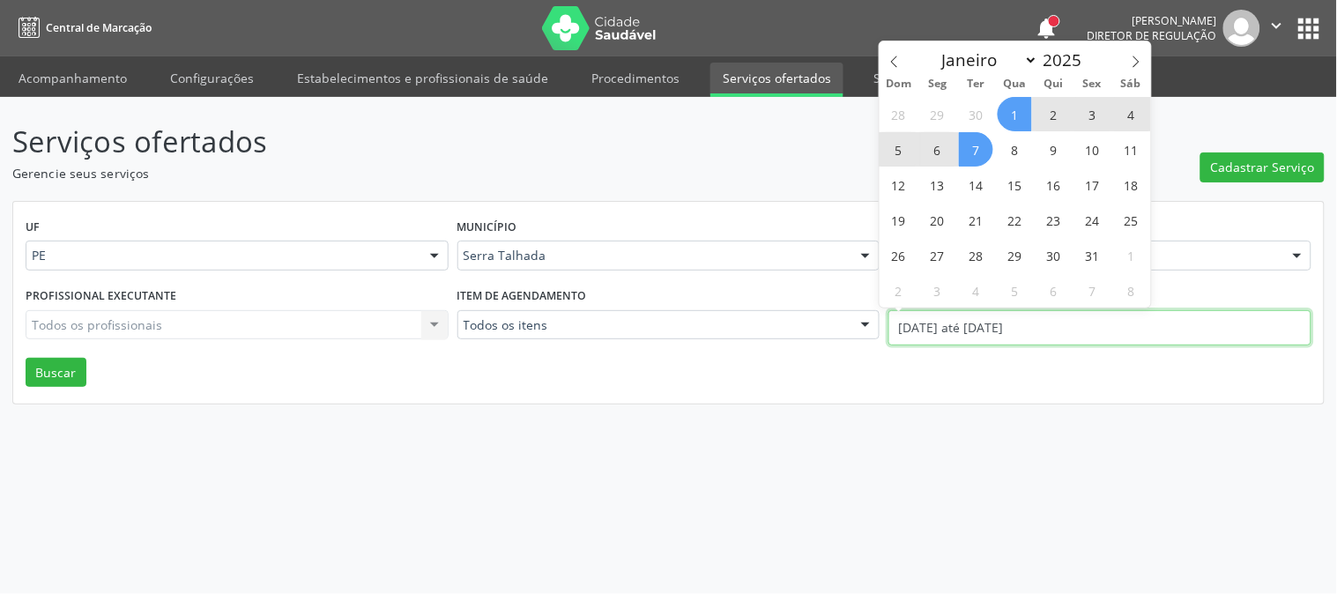
click at [980, 313] on input "01/10/2025 até 07/10/2025" at bounding box center [1100, 327] width 423 height 35
click at [891, 57] on icon at bounding box center [895, 62] width 12 height 12
select select "8"
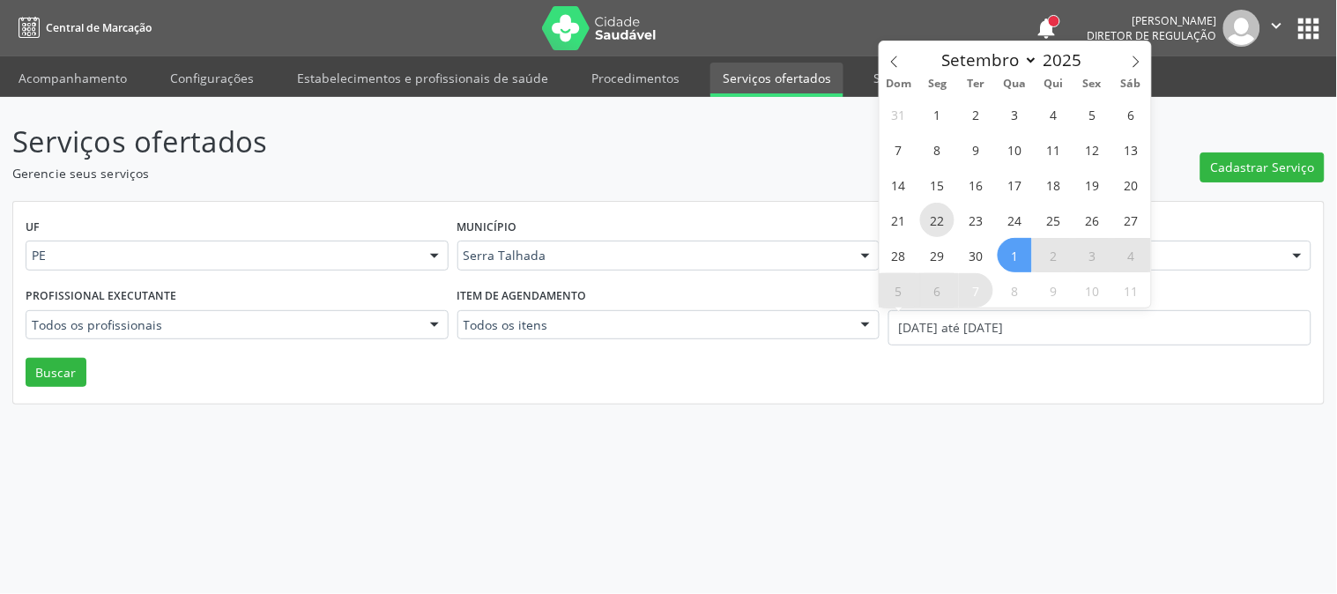
click at [933, 218] on span "22" at bounding box center [937, 220] width 34 height 34
type input "22/09/2025"
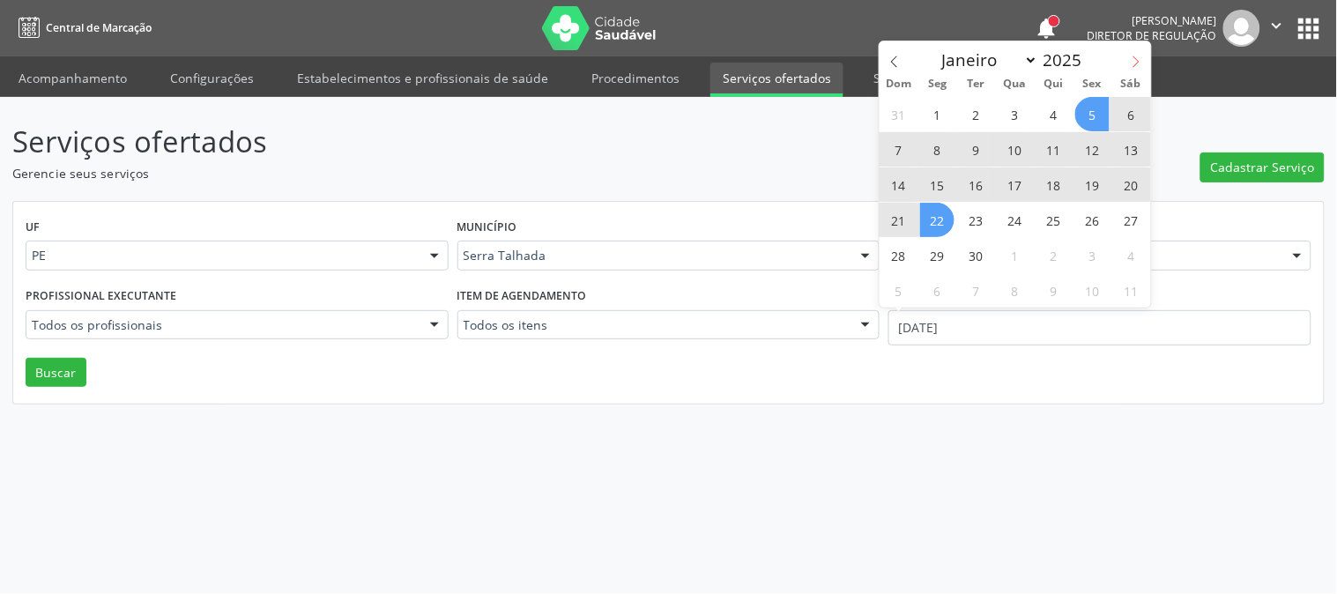
click at [1133, 69] on span at bounding box center [1136, 56] width 30 height 30
select select "9"
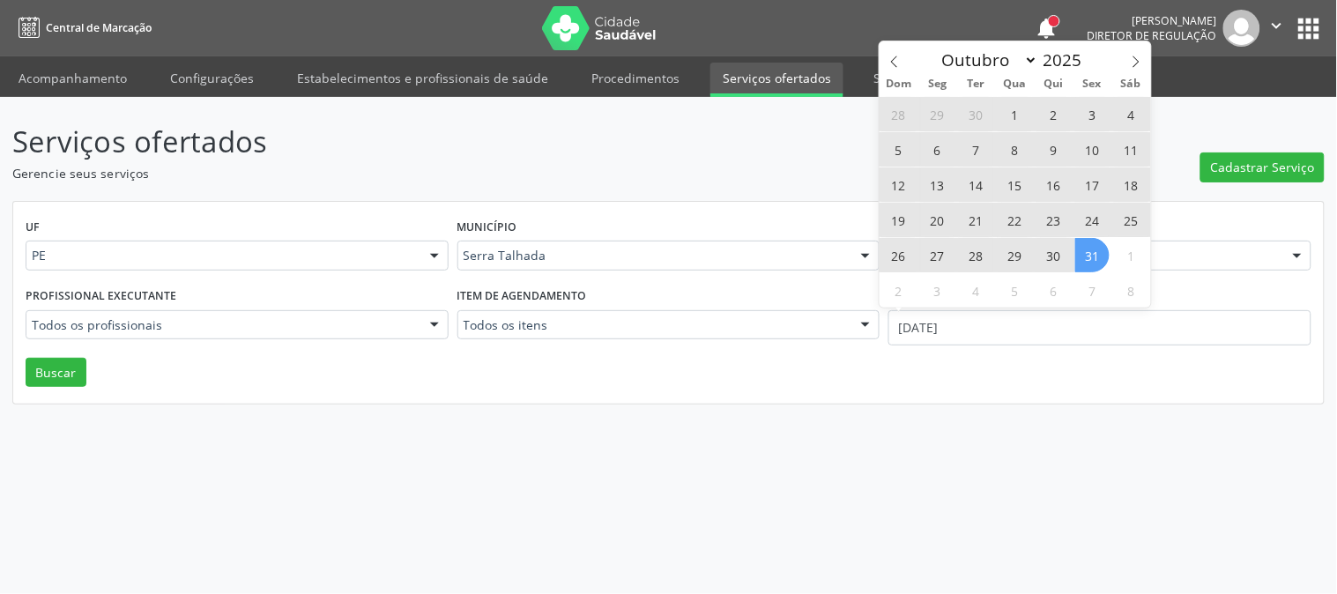
click at [1093, 249] on span "31" at bounding box center [1092, 255] width 34 height 34
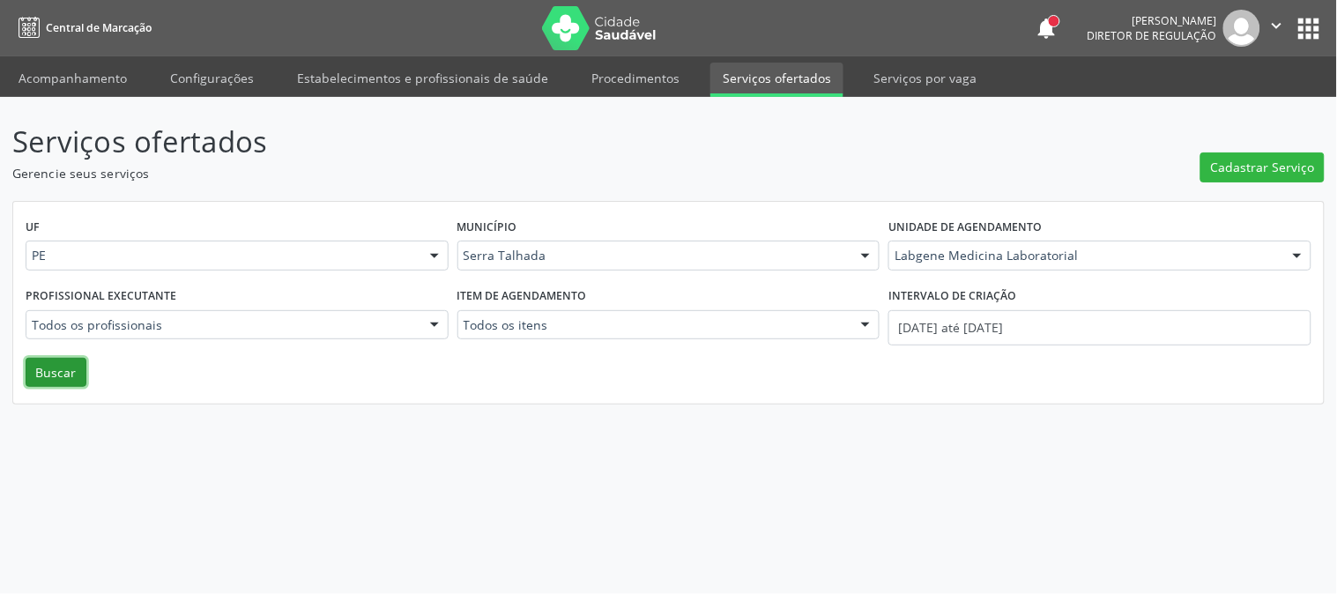
click at [57, 368] on button "Buscar" at bounding box center [56, 373] width 61 height 30
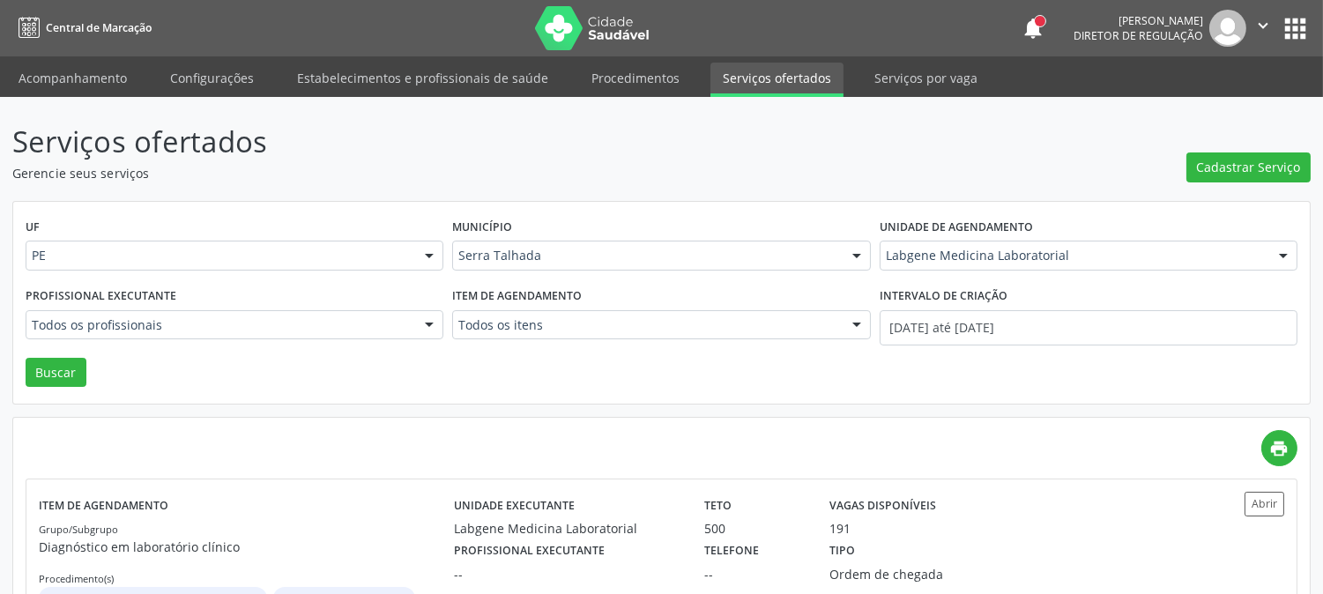
scroll to position [95, 0]
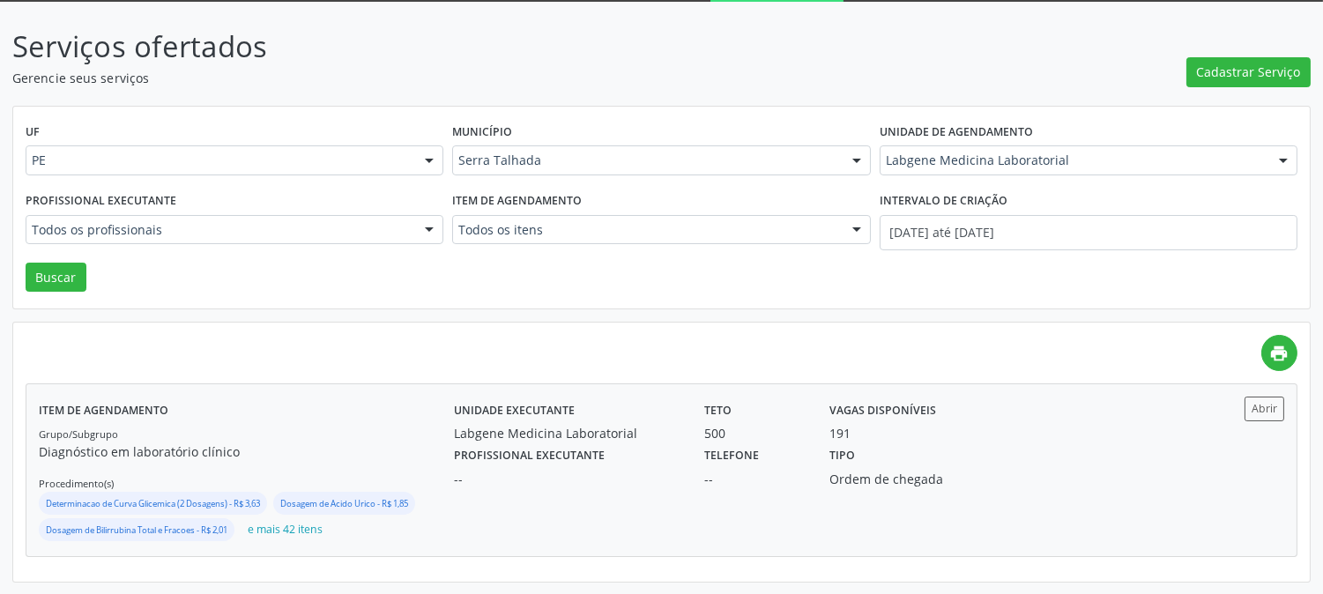
click at [684, 435] on div "Unidade executante Labgene Medicina Laboratorial" at bounding box center [567, 420] width 250 height 46
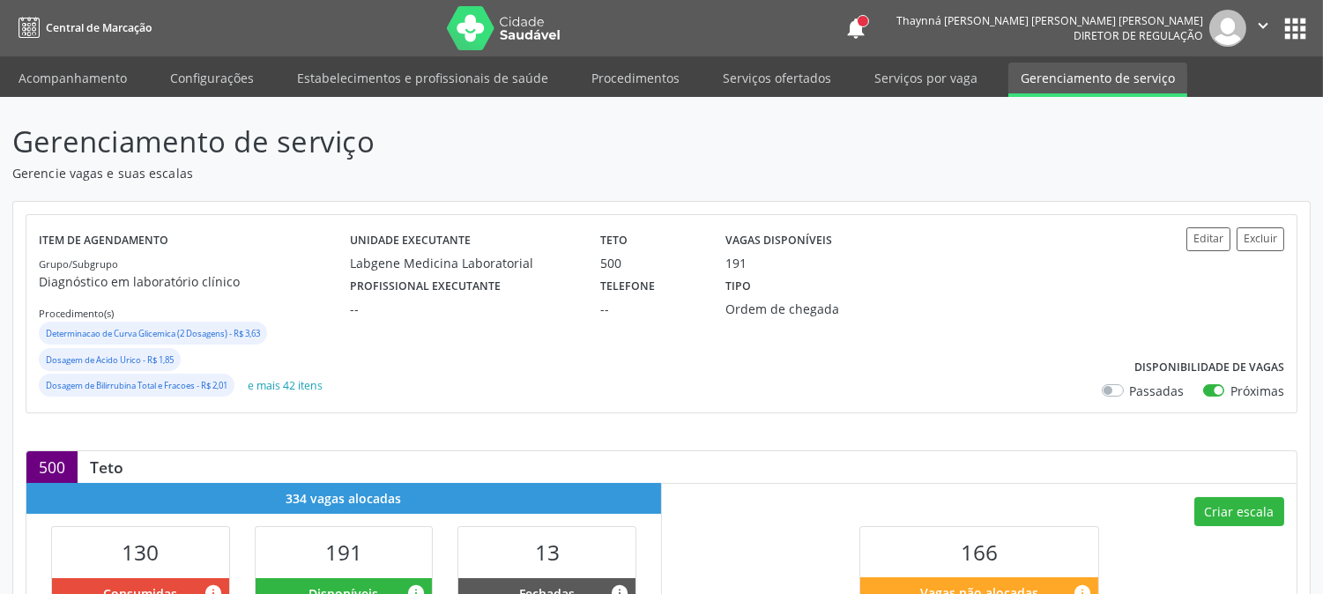
scroll to position [391, 0]
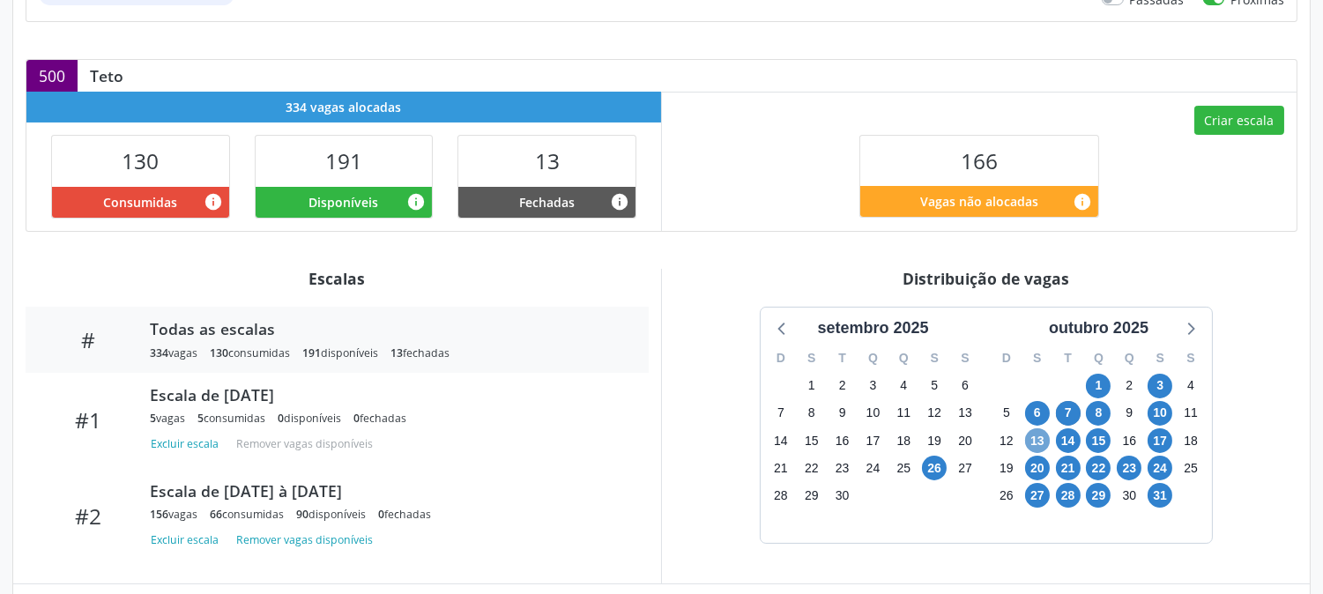
click at [1041, 438] on span "13" at bounding box center [1037, 440] width 25 height 25
click at [1031, 441] on span "13" at bounding box center [1037, 440] width 25 height 25
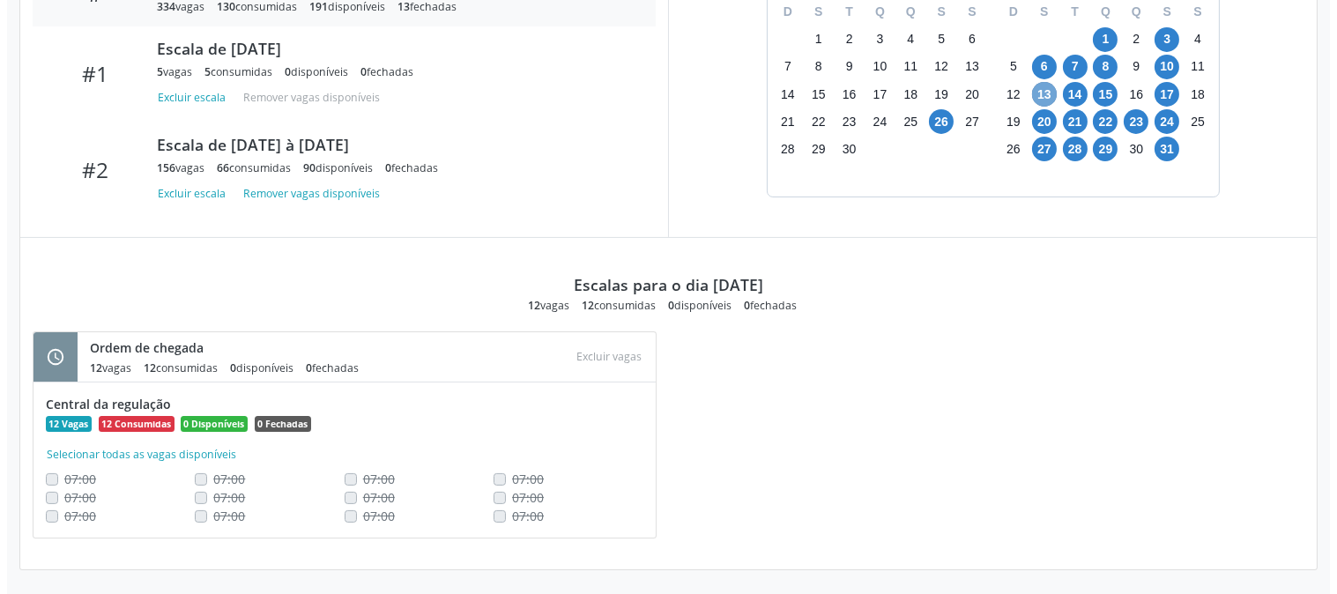
scroll to position [151, 0]
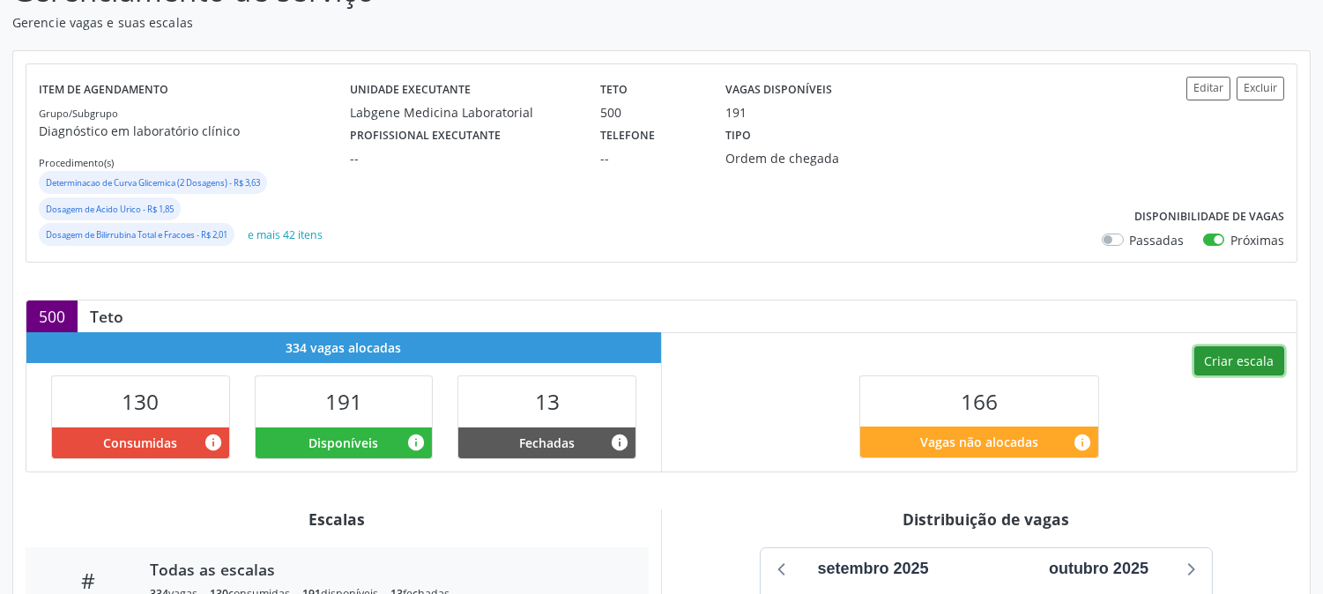
click at [1236, 365] on button "Criar escala" at bounding box center [1239, 361] width 90 height 30
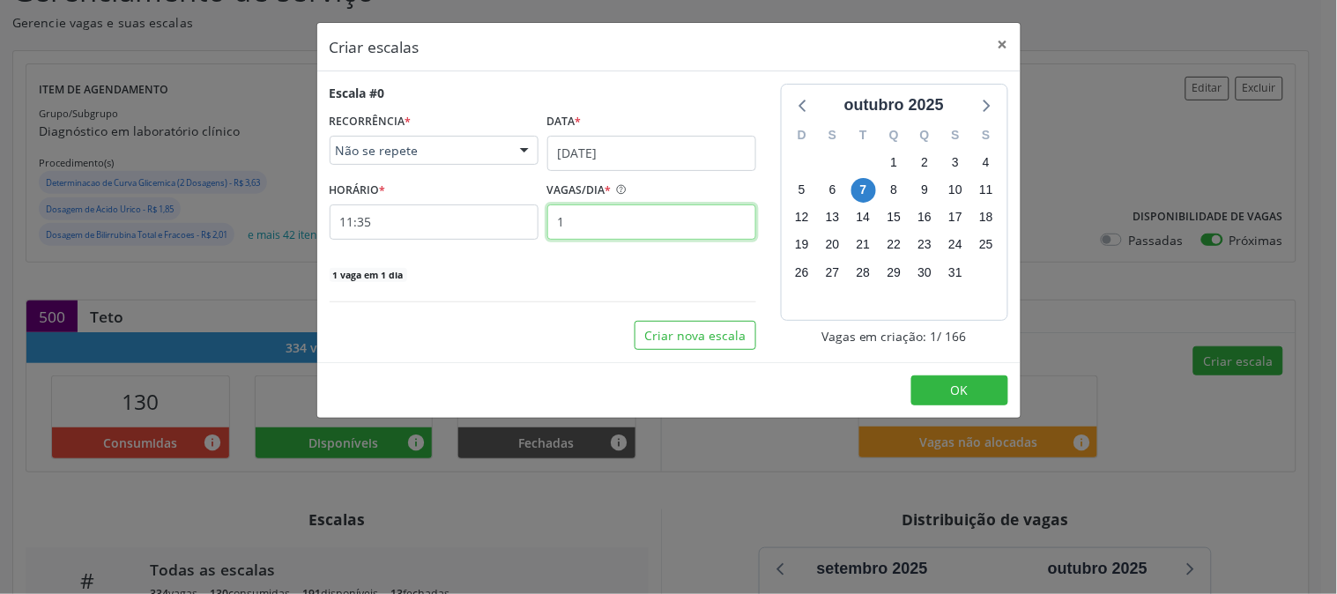
click at [659, 234] on input "1" at bounding box center [651, 222] width 209 height 35
type input "12"
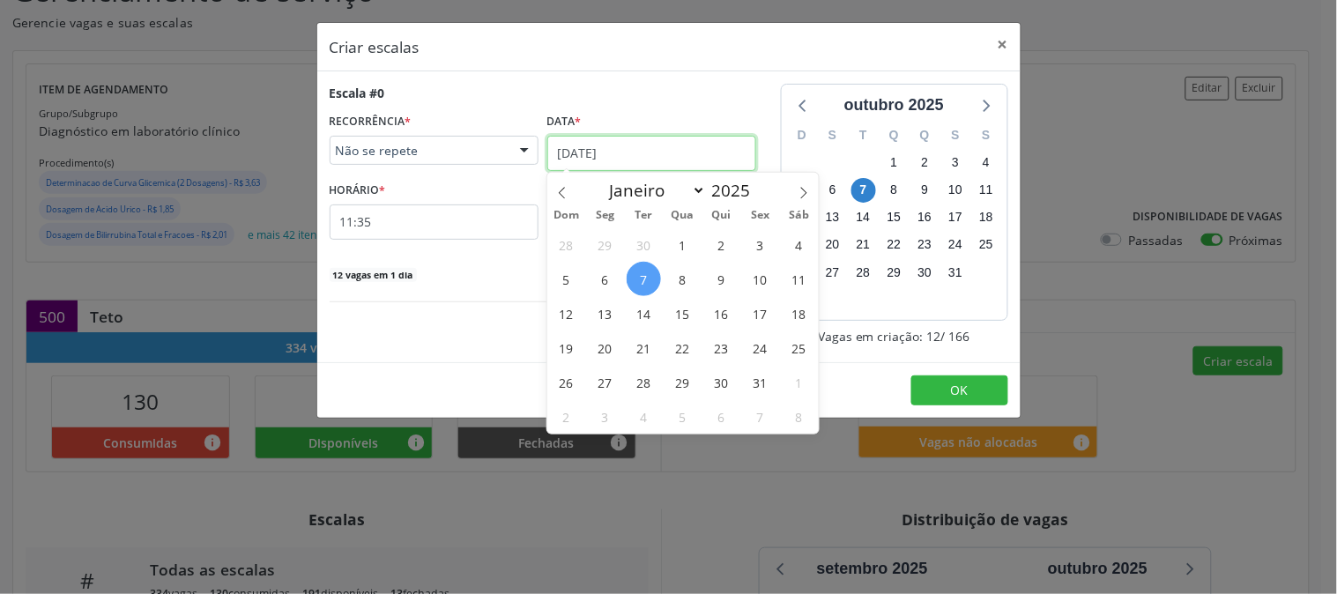
click at [655, 147] on input "[DATE]" at bounding box center [651, 153] width 209 height 35
click at [609, 315] on span "13" at bounding box center [605, 313] width 34 height 34
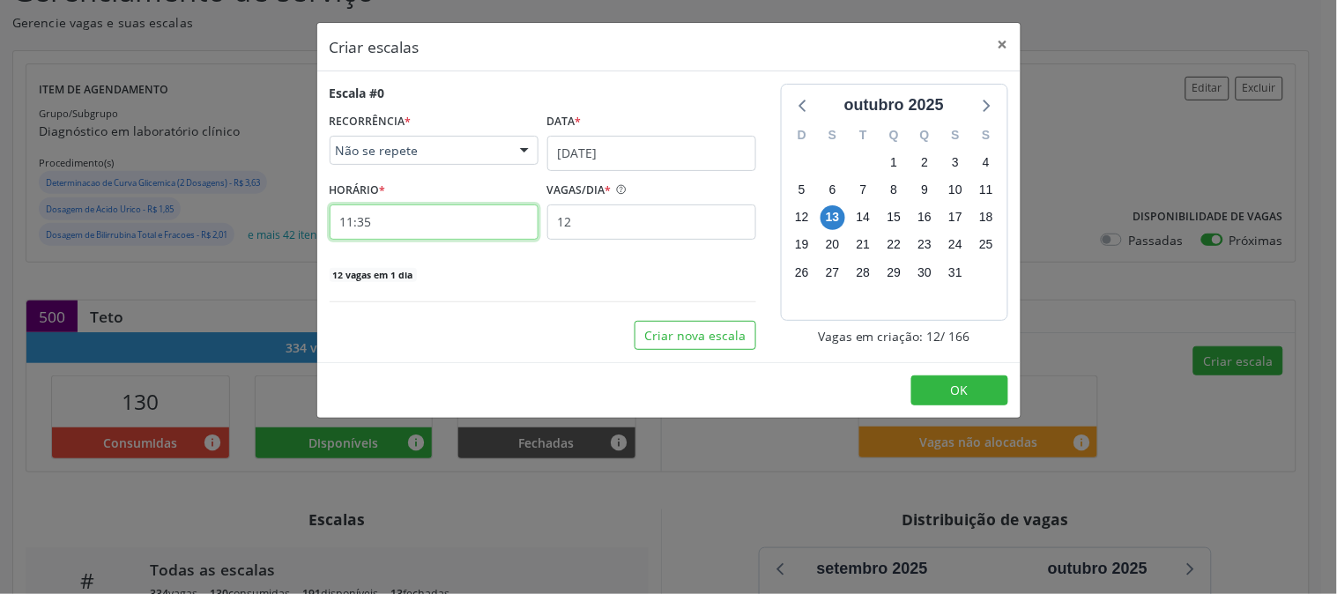
click at [381, 233] on input "11:35" at bounding box center [434, 222] width 209 height 35
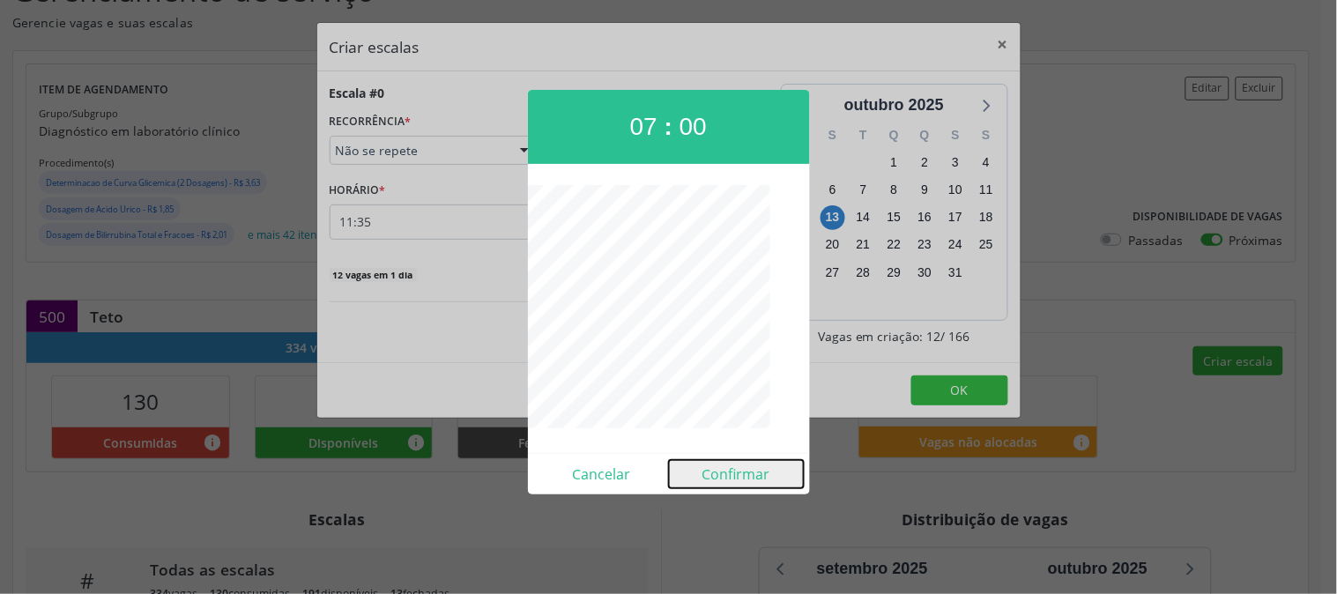
click at [747, 480] on button "Confirmar" at bounding box center [736, 474] width 135 height 28
type input "07:00"
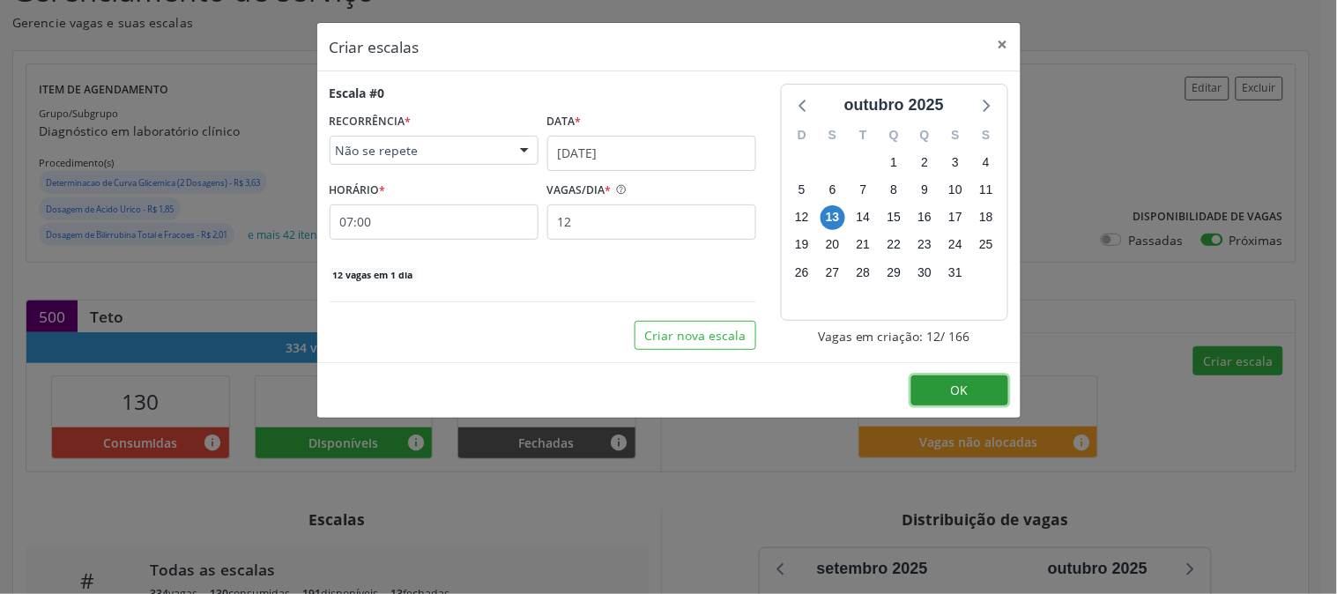
click at [951, 397] on span "OK" at bounding box center [960, 390] width 18 height 17
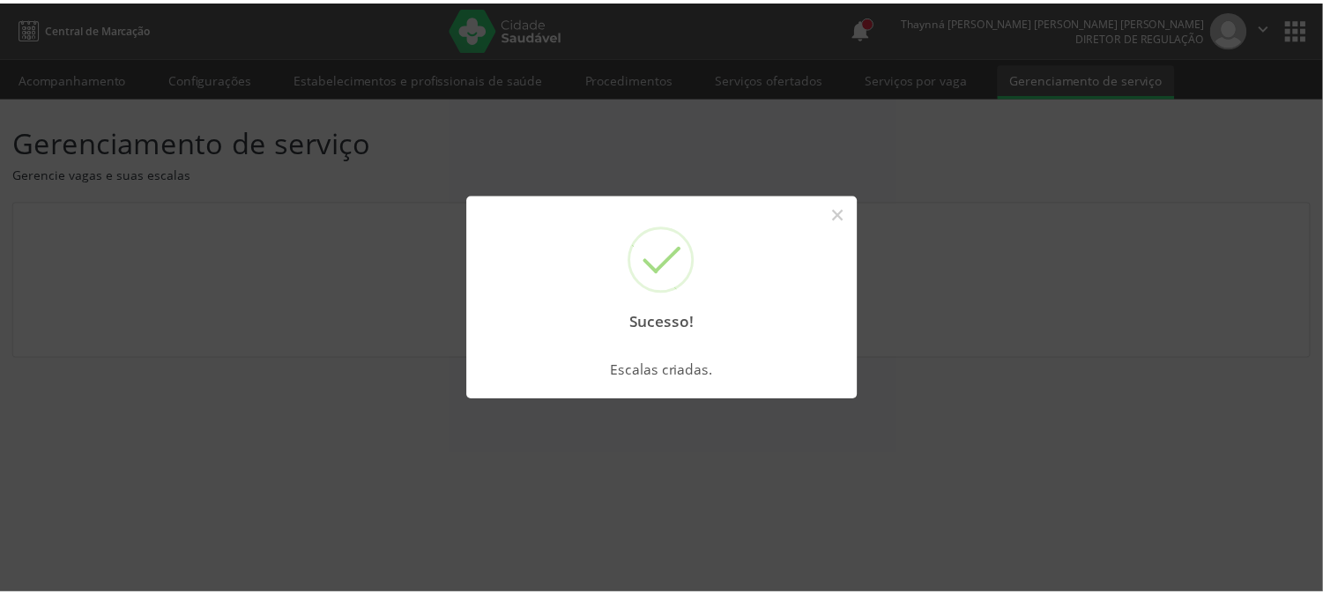
scroll to position [0, 0]
